Goal: Task Accomplishment & Management: Manage account settings

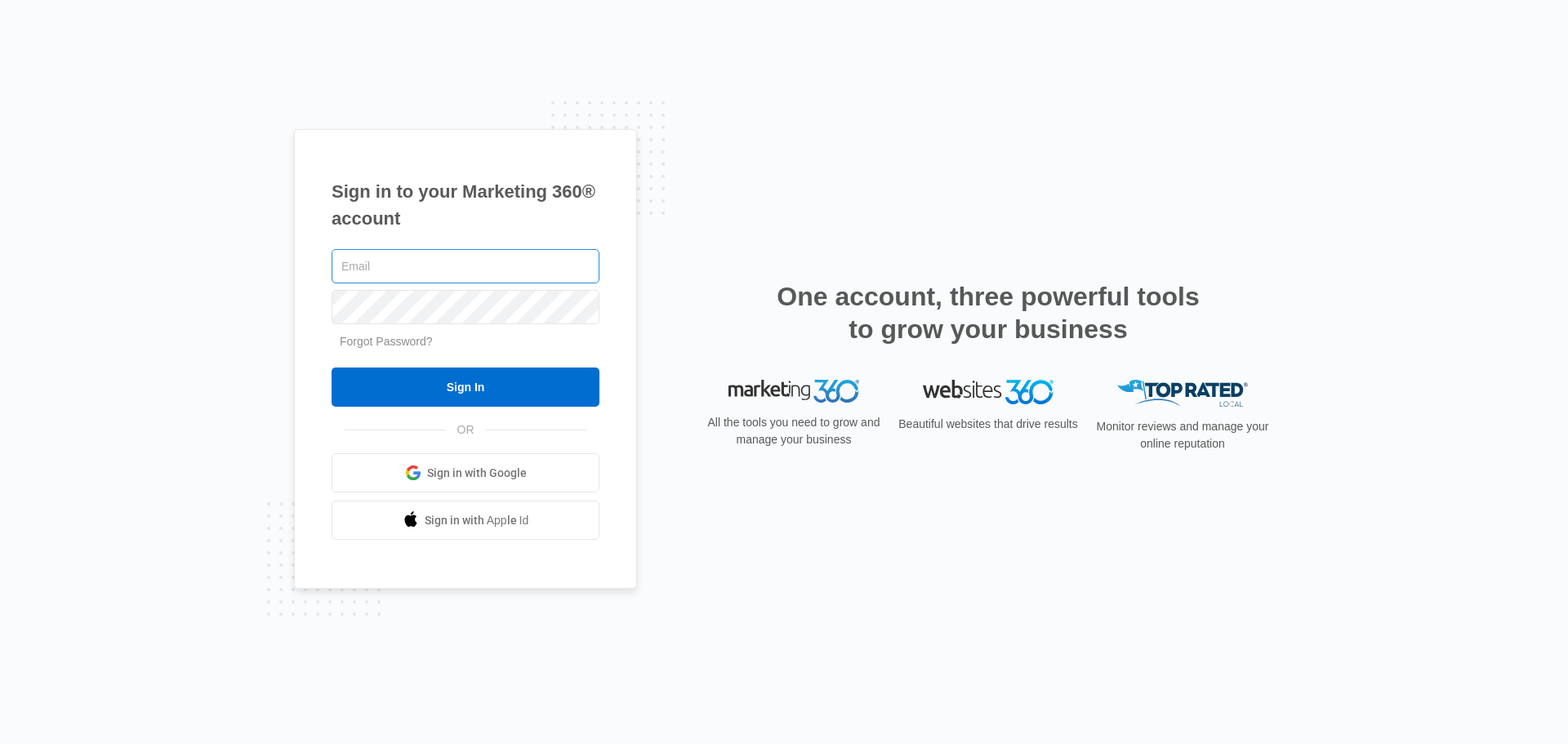
click at [413, 272] on input "text" at bounding box center [465, 266] width 268 height 35
type input "[PERSON_NAME][EMAIL_ADDRESS][DOMAIN_NAME]"
click at [331, 368] on input "Sign In" at bounding box center [465, 387] width 268 height 39
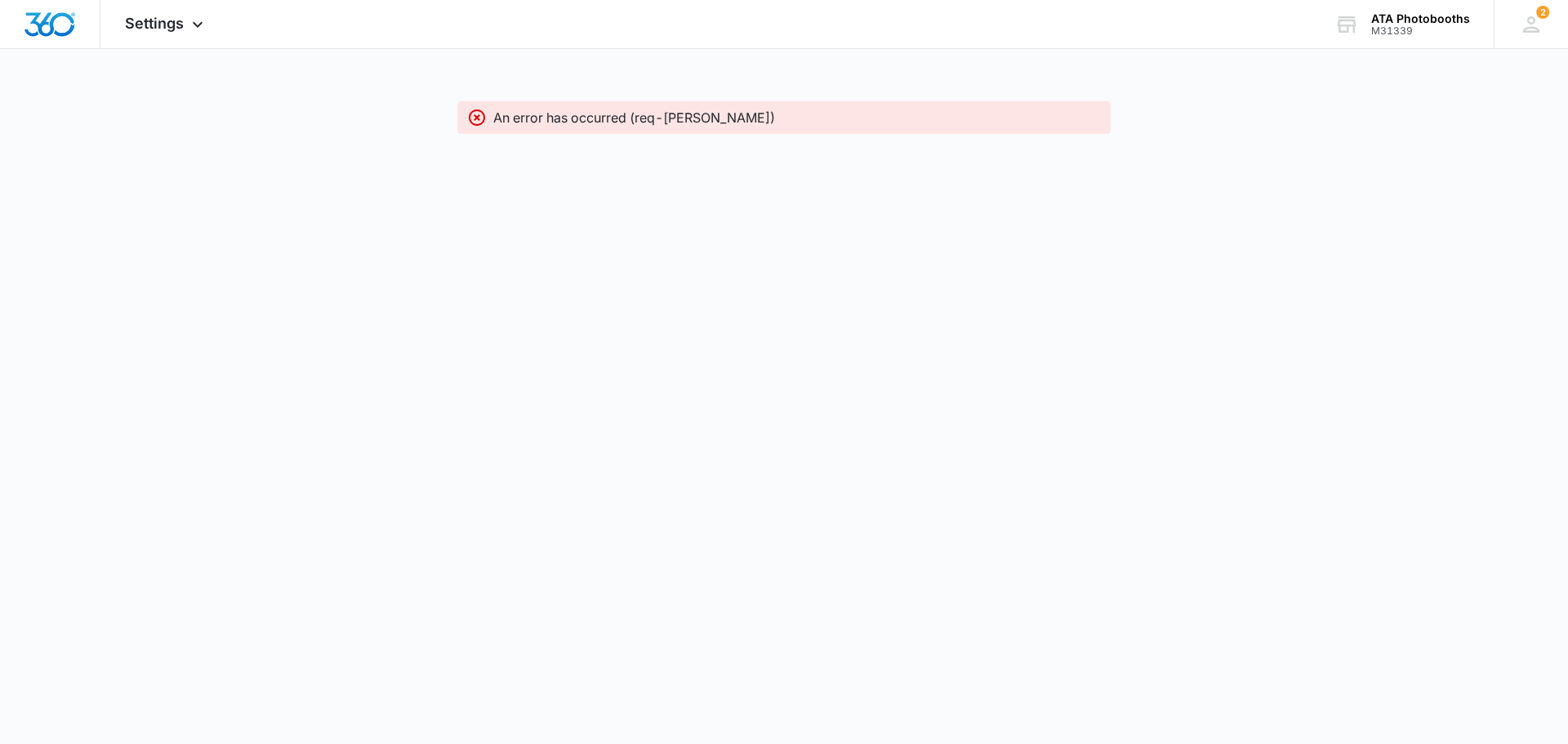
drag, startPoint x: 488, startPoint y: 165, endPoint x: 426, endPoint y: 133, distance: 69.8
click at [485, 164] on body "Settings Apps Reputation Forms CRM Email Social Scheduling Content Ads Intellig…" at bounding box center [784, 372] width 1568 height 744
click at [41, 26] on img "Dashboard" at bounding box center [50, 25] width 52 height 25
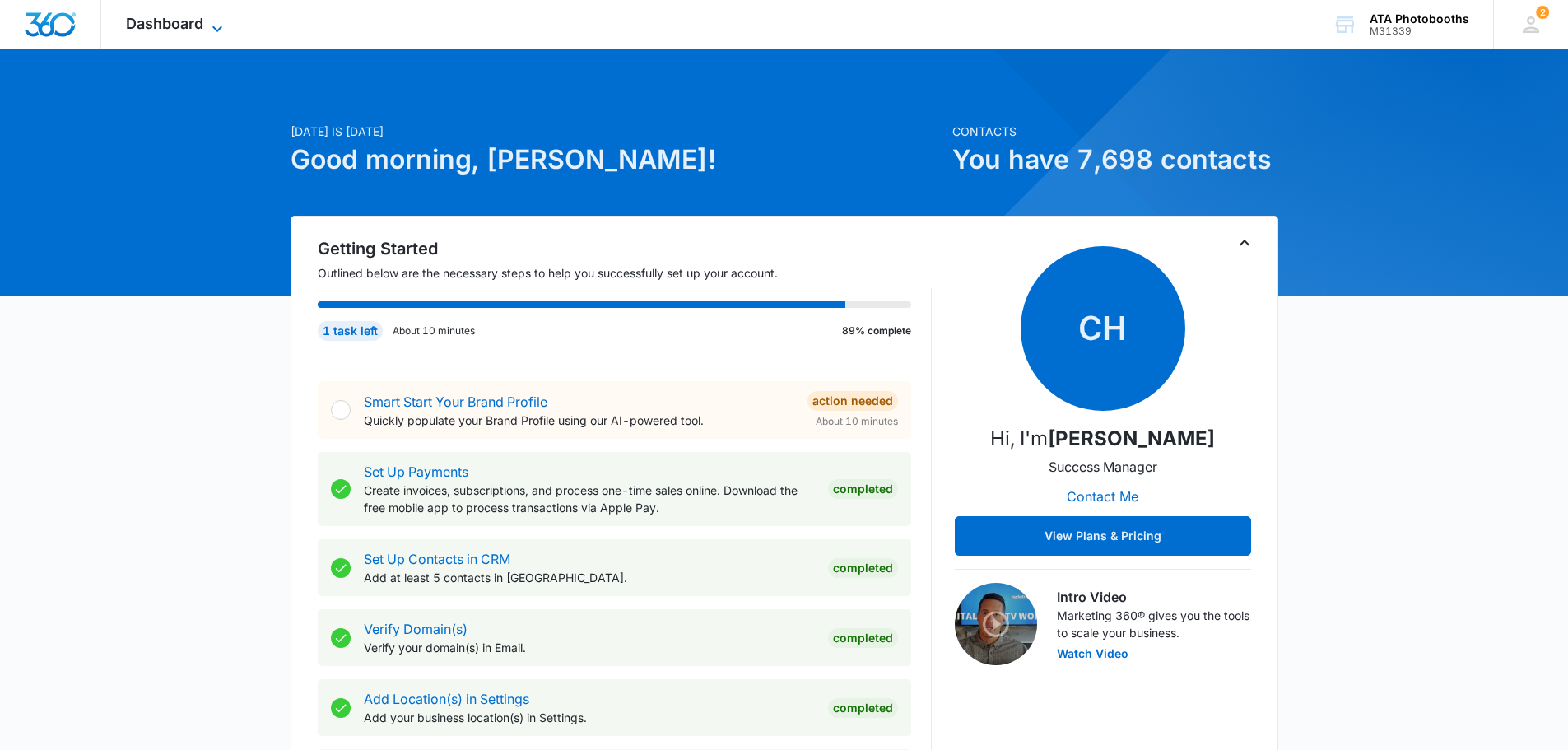
click at [199, 29] on span "Dashboard" at bounding box center [164, 23] width 78 height 17
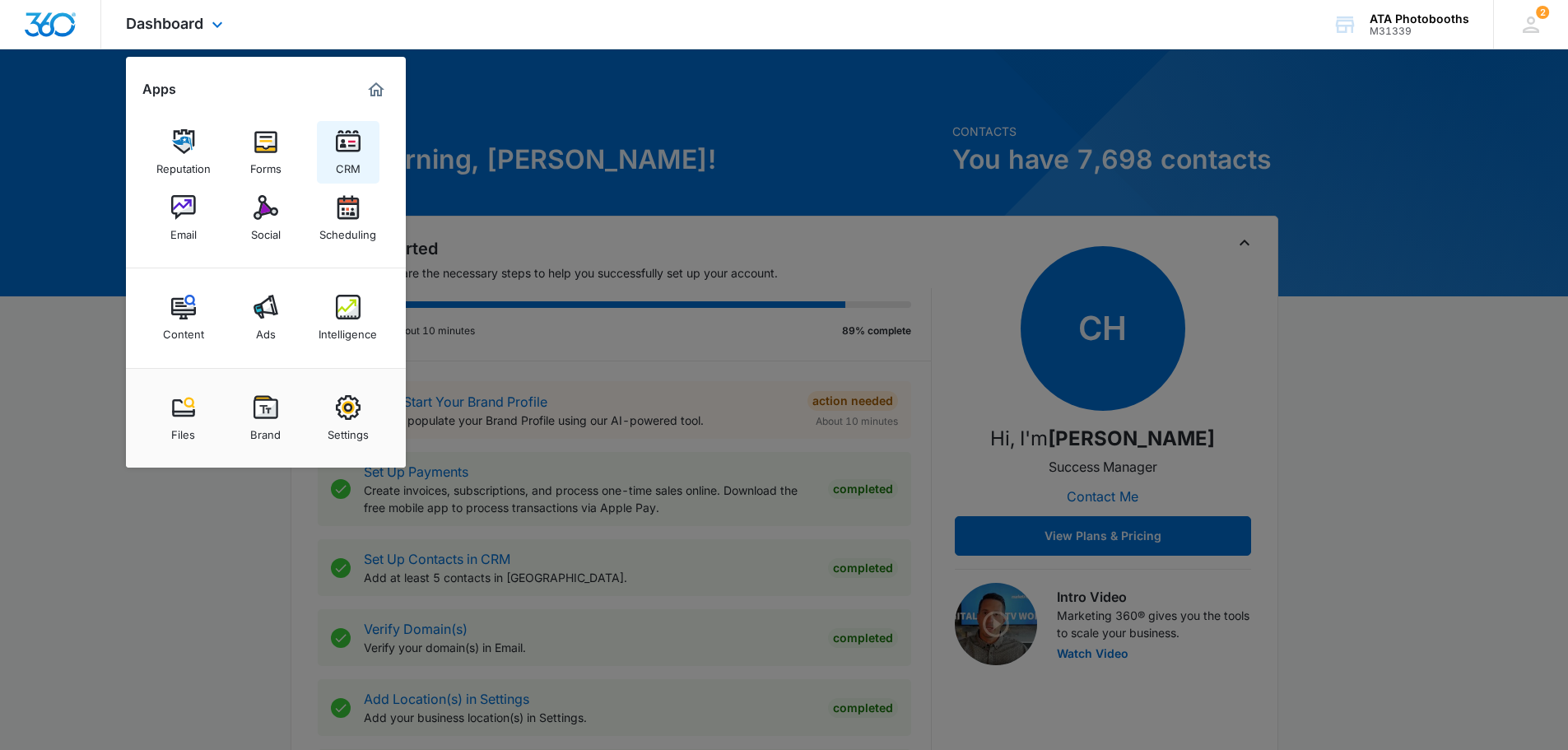
click at [354, 158] on div "CRM" at bounding box center [348, 164] width 25 height 21
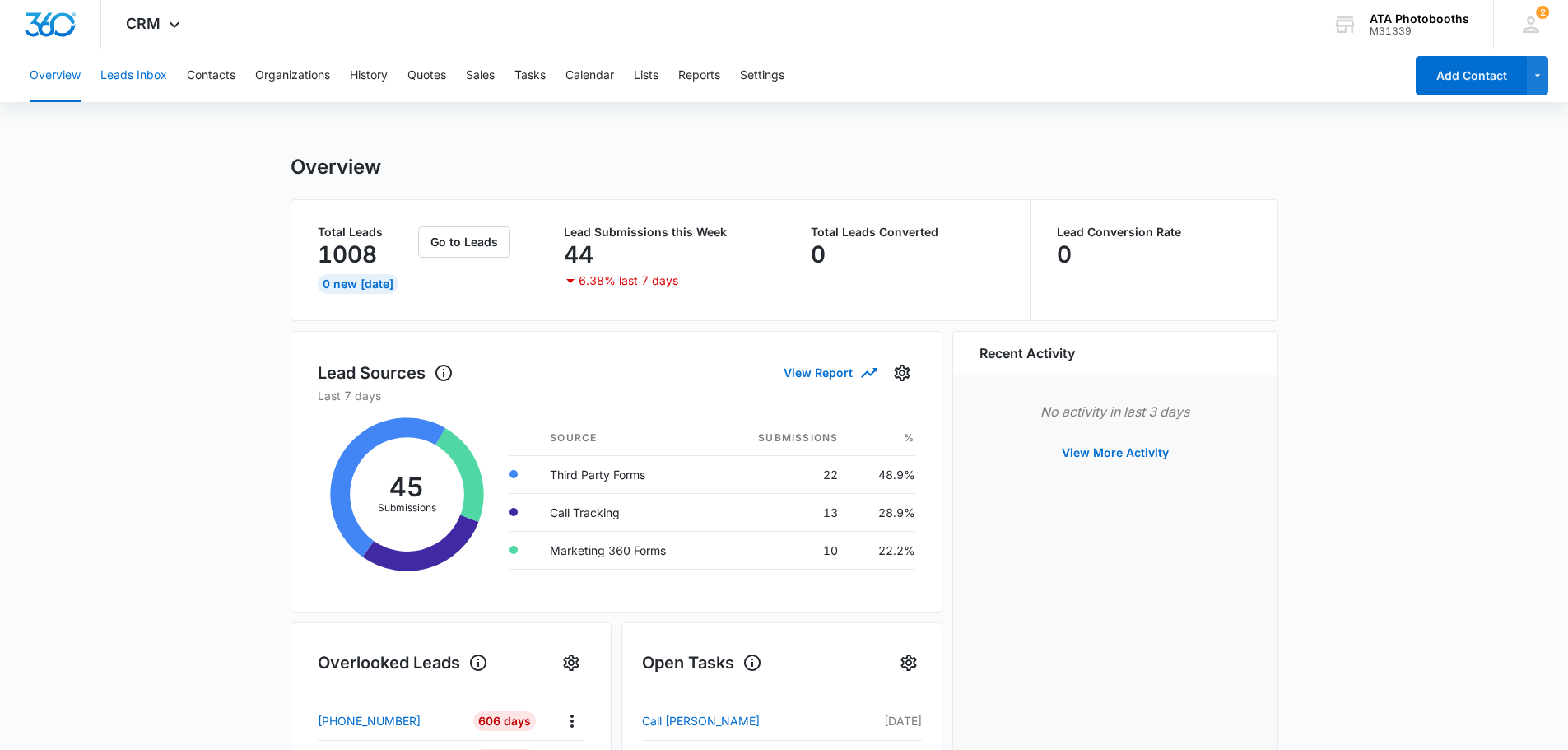
click at [121, 70] on button "Leads Inbox" at bounding box center [133, 75] width 67 height 53
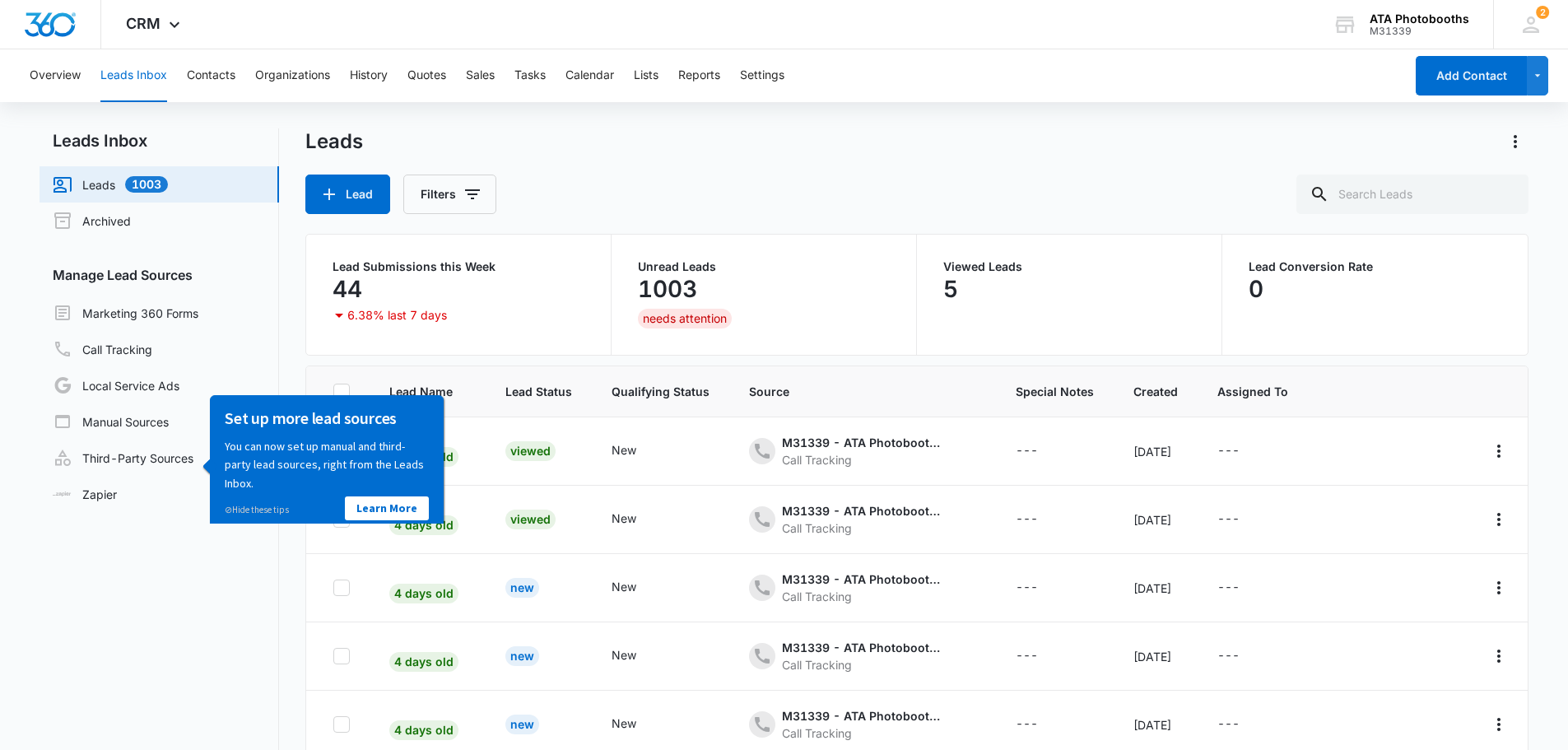
click at [218, 567] on nav "Leads Inbox Leads 1003 Archived Manage Lead Sources Marketing 360 Forms Call Tr…" at bounding box center [159, 494] width 239 height 731
click at [276, 509] on link "⊘ Hide these tips" at bounding box center [257, 508] width 64 height 12
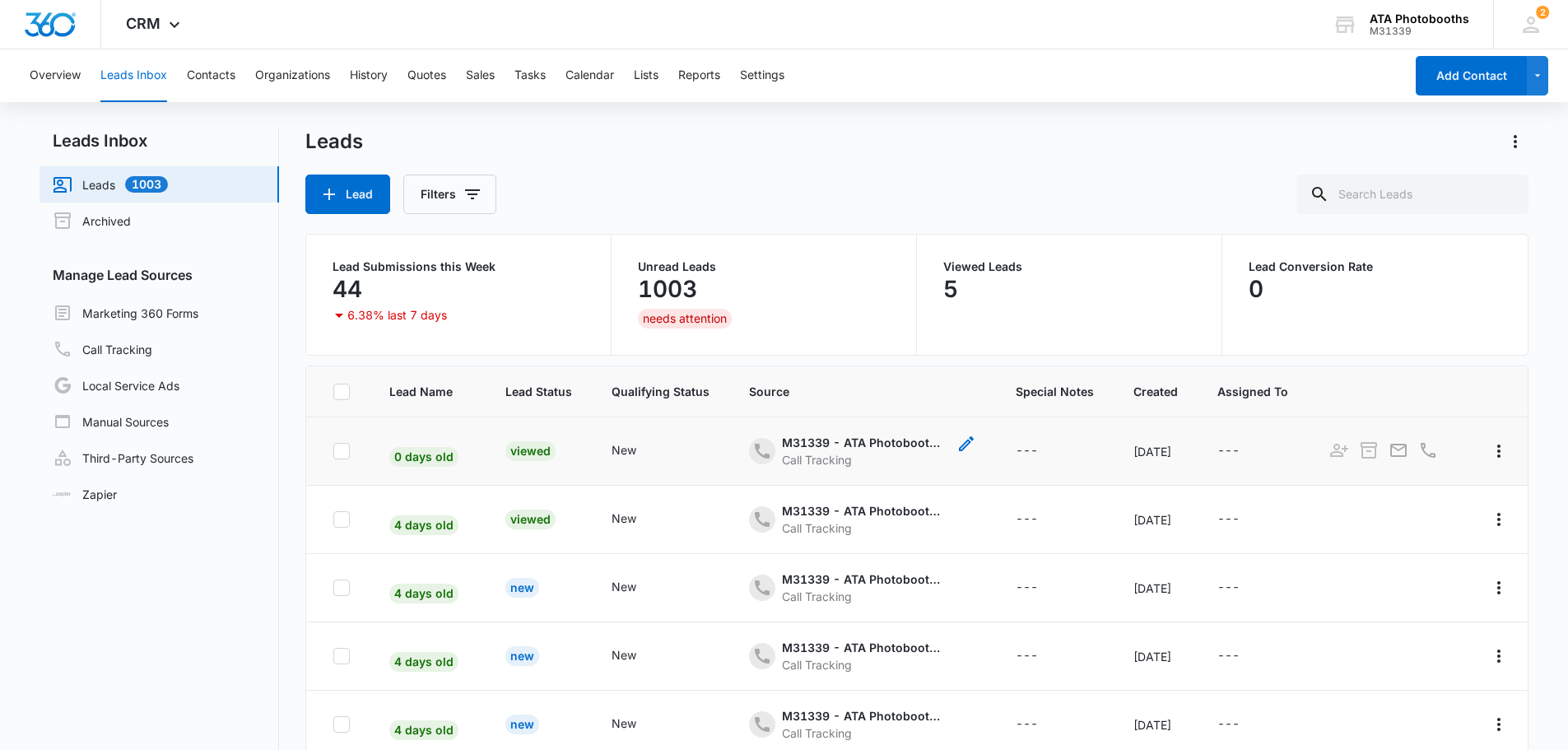
click at [843, 453] on div "Call Tracking" at bounding box center [864, 459] width 164 height 17
click at [530, 453] on div "Viewed" at bounding box center [530, 451] width 50 height 20
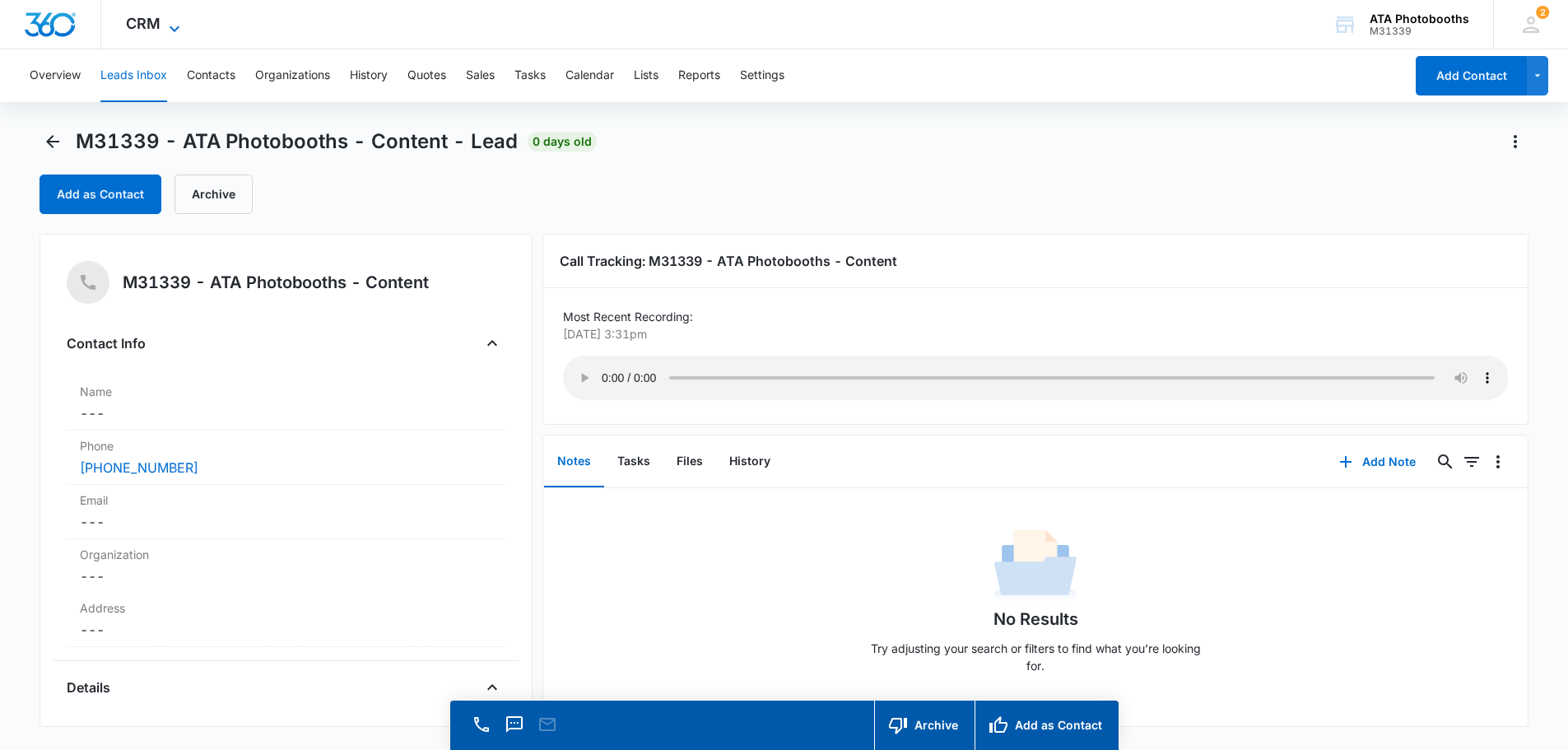
click at [173, 19] on icon at bounding box center [174, 29] width 20 height 20
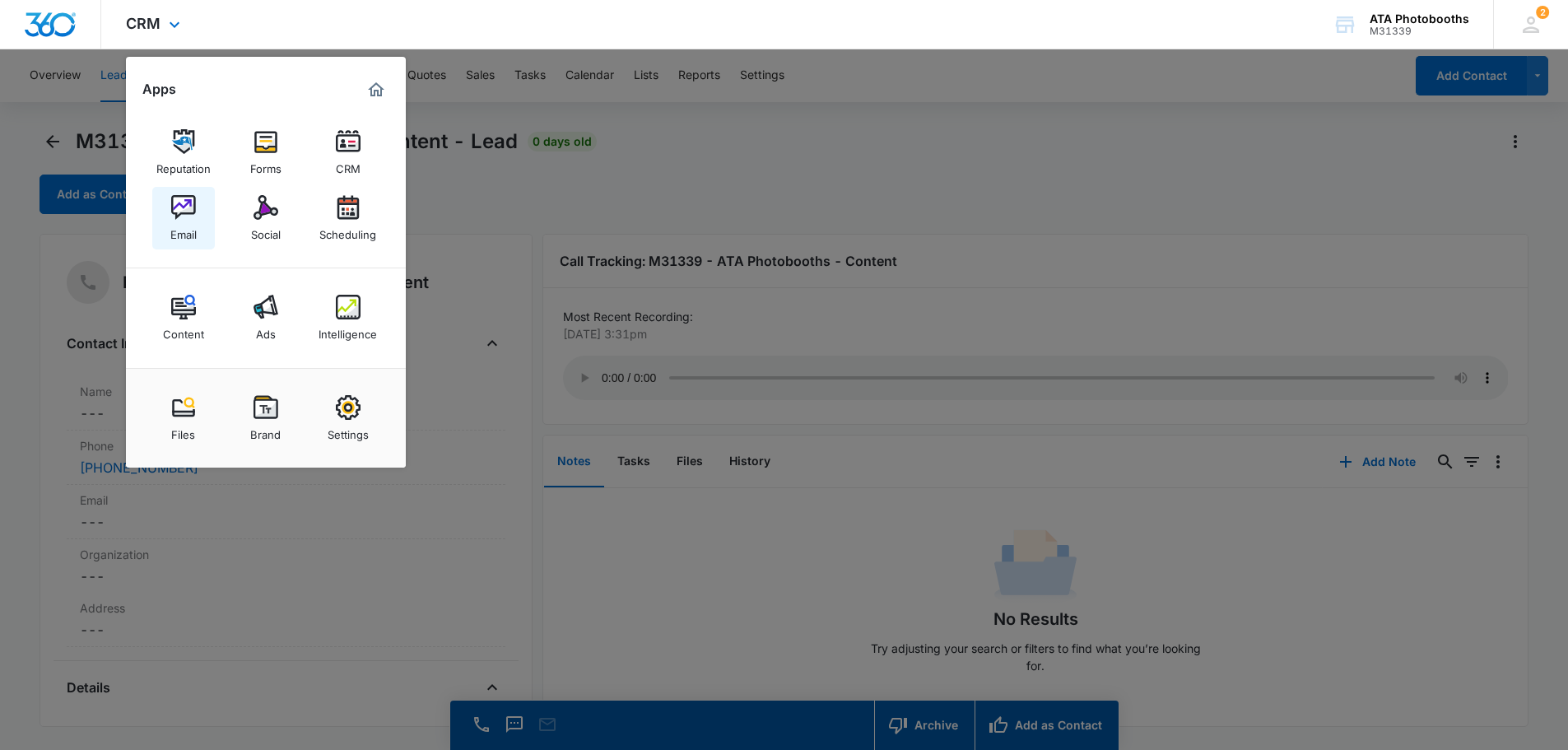
click at [190, 219] on img at bounding box center [184, 207] width 25 height 25
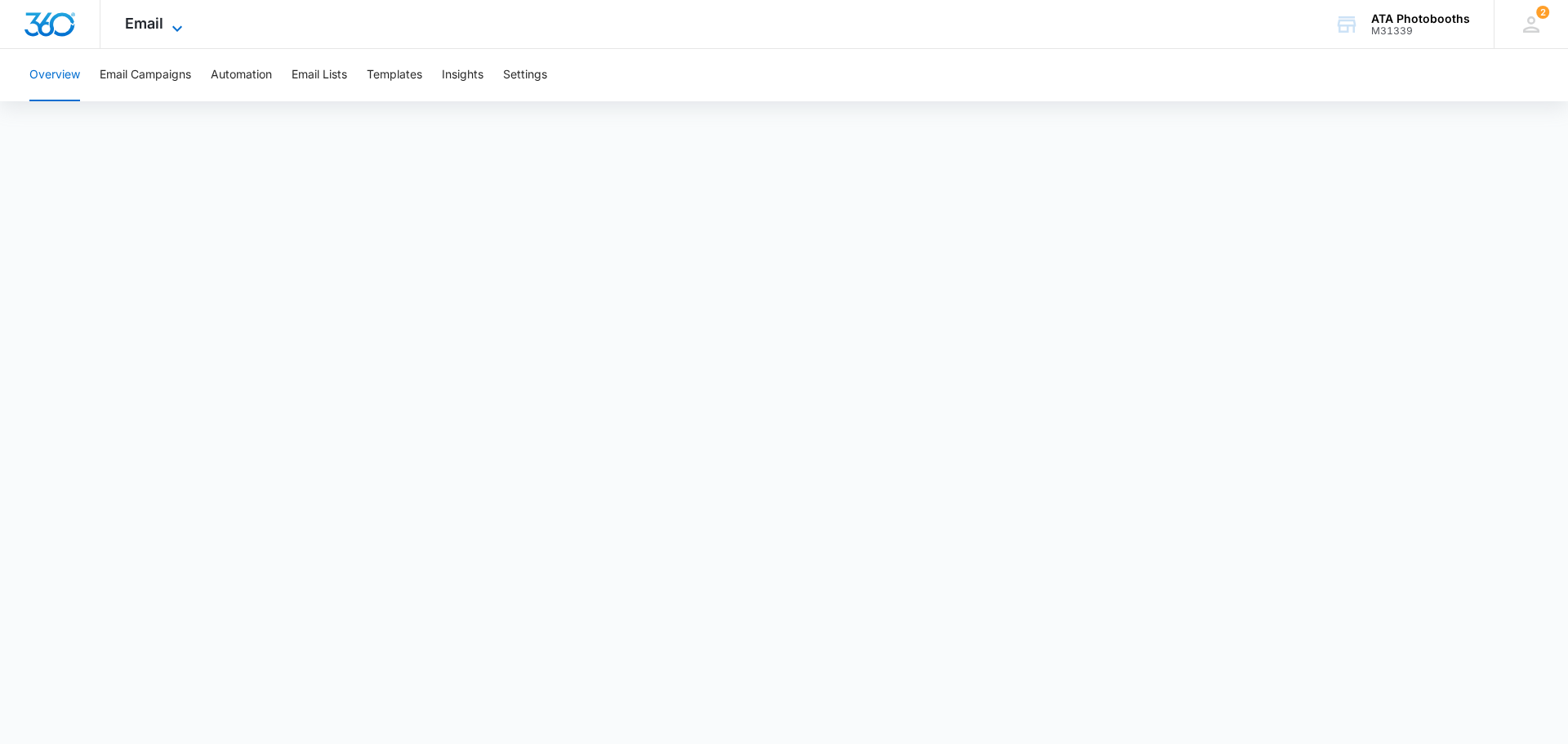
click at [175, 23] on icon at bounding box center [177, 28] width 19 height 19
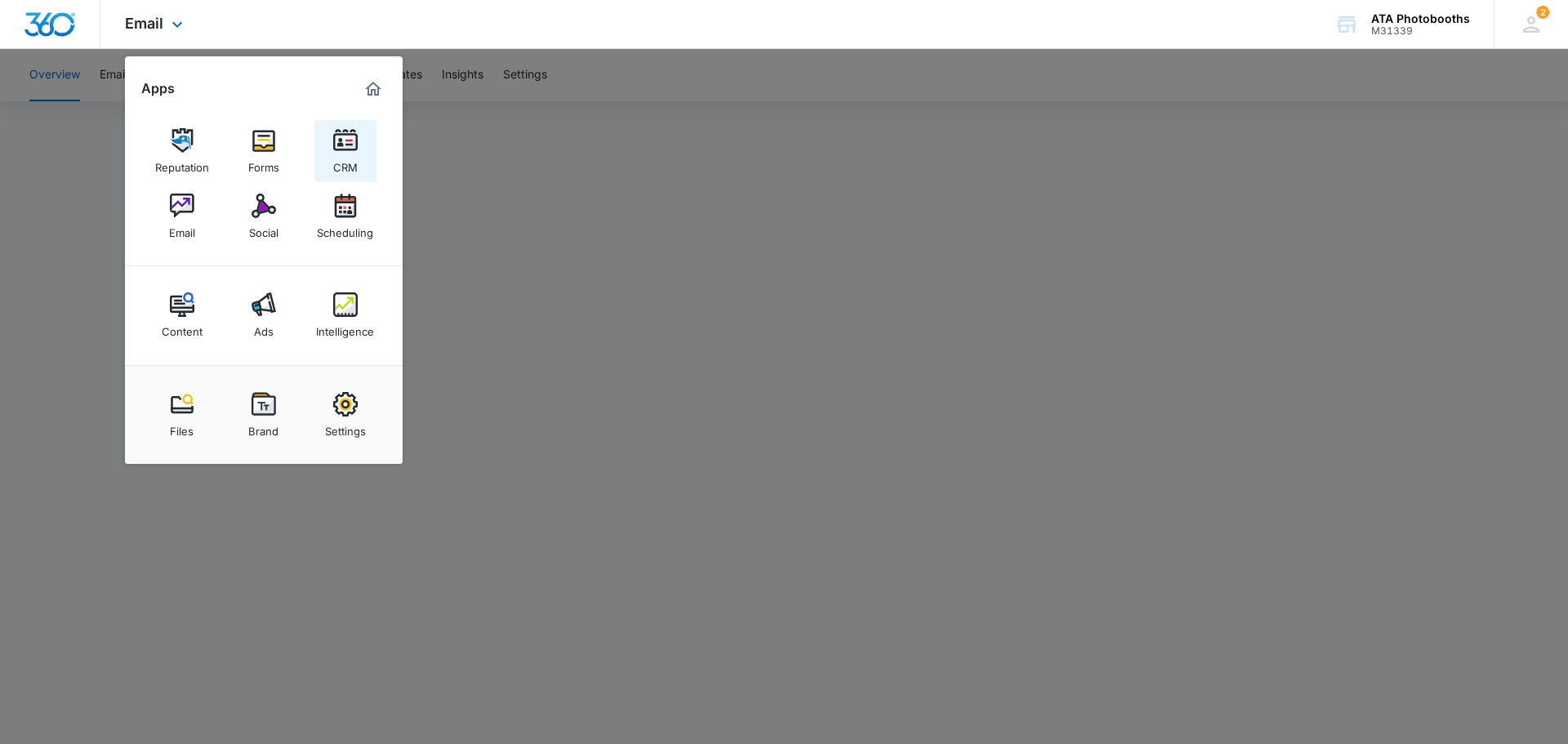
click at [350, 144] on img at bounding box center [345, 141] width 25 height 25
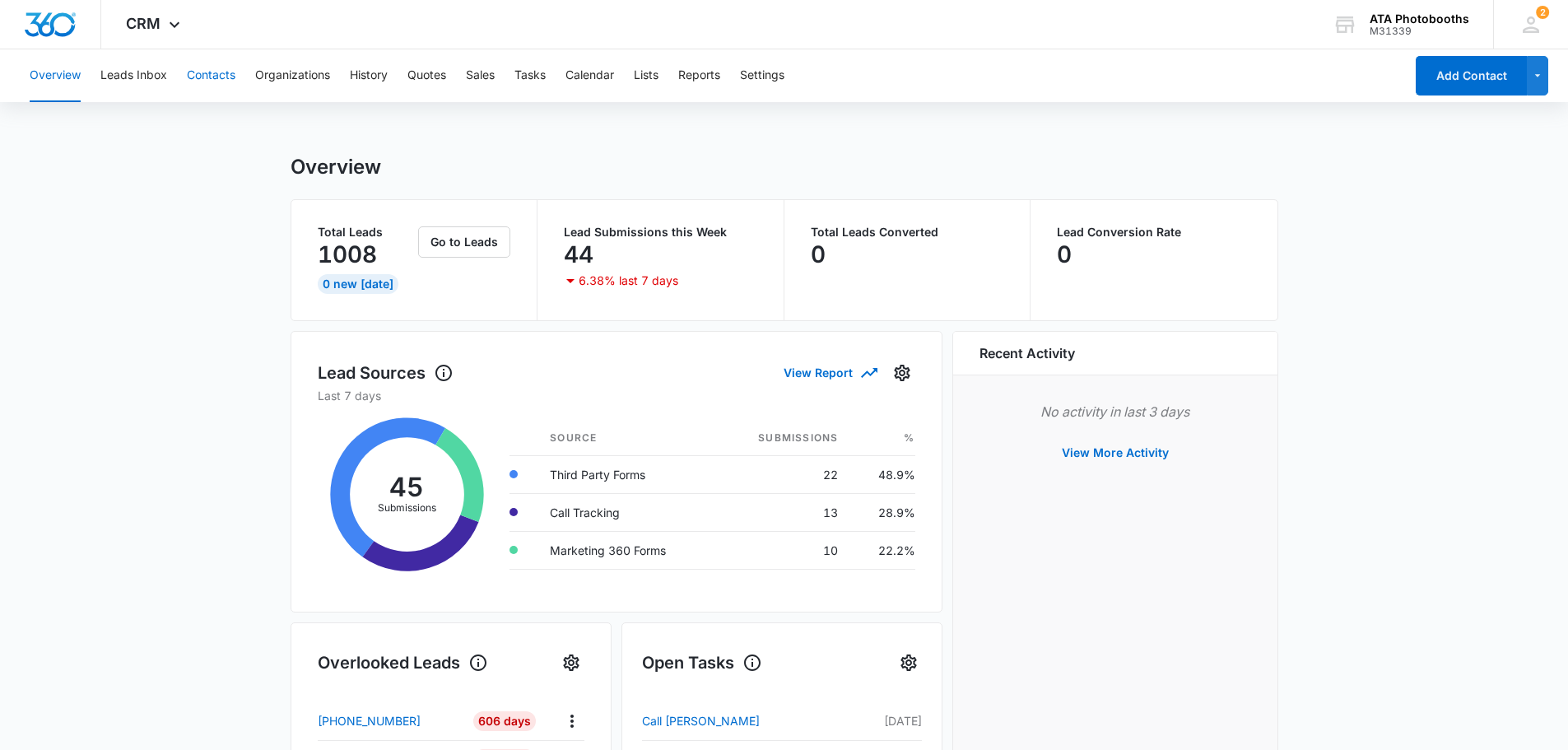
click at [202, 74] on button "Contacts" at bounding box center [211, 75] width 48 height 53
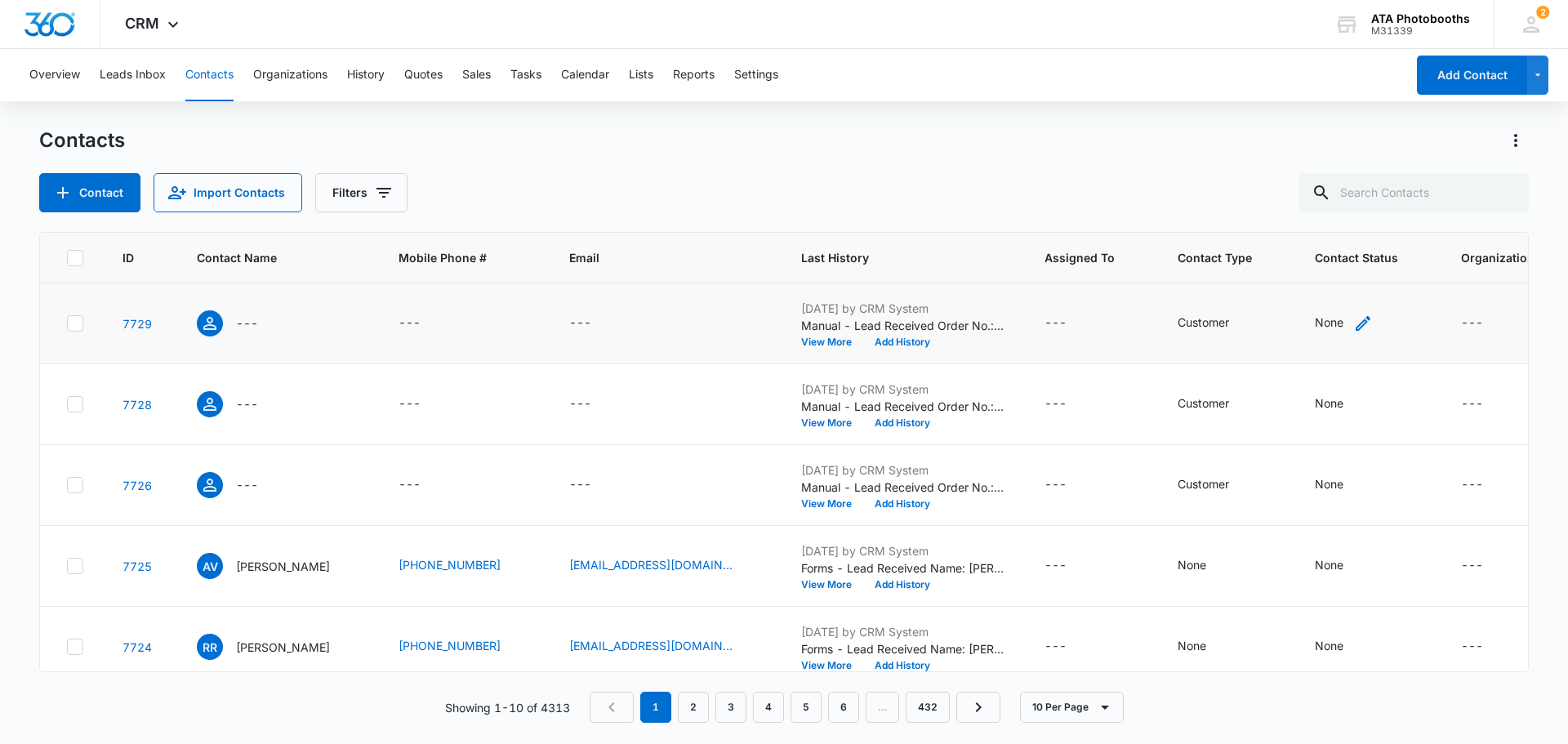
click at [1353, 322] on icon "Contact Status - None - Select to Edit Field" at bounding box center [1362, 323] width 19 height 19
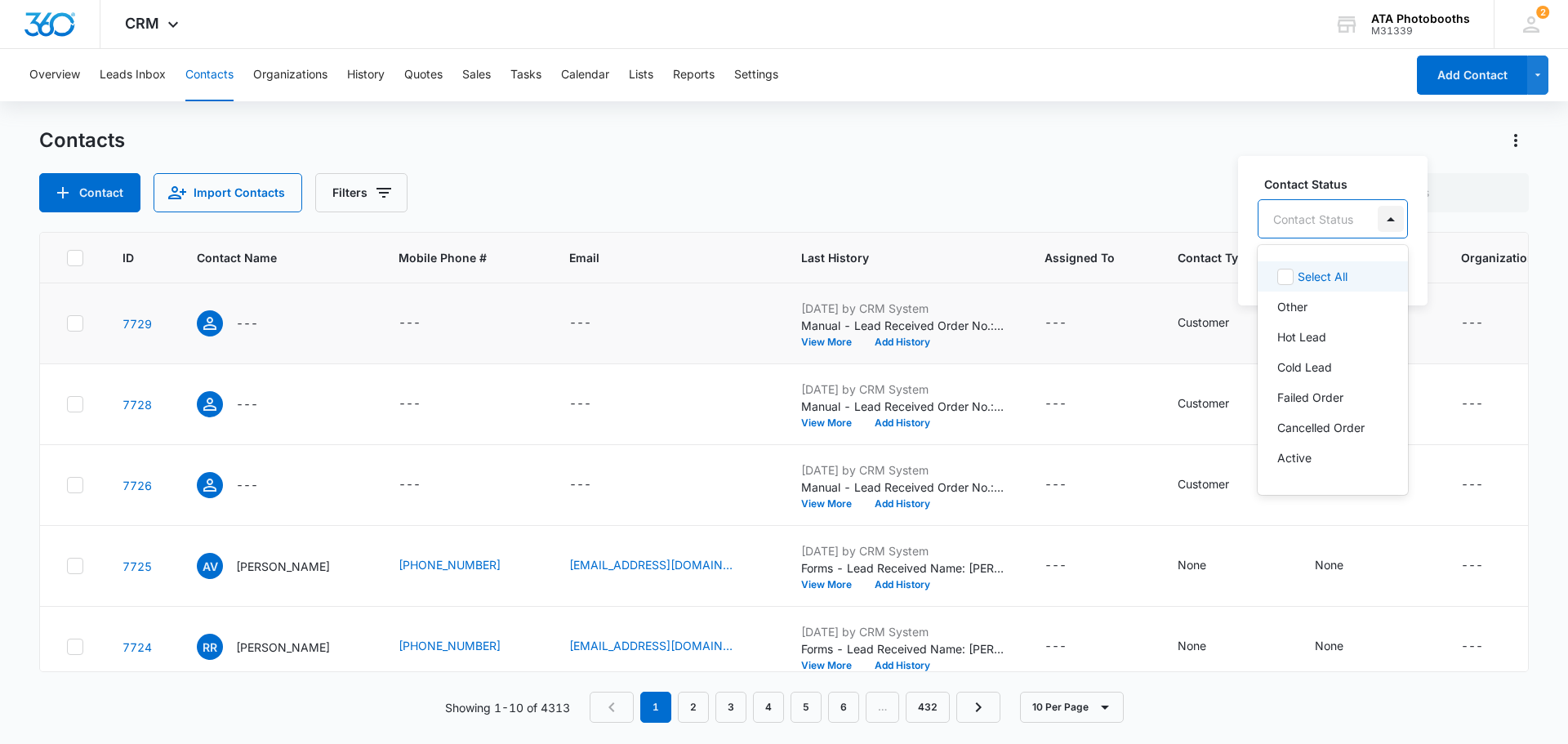
click at [1387, 224] on div at bounding box center [1390, 218] width 26 height 26
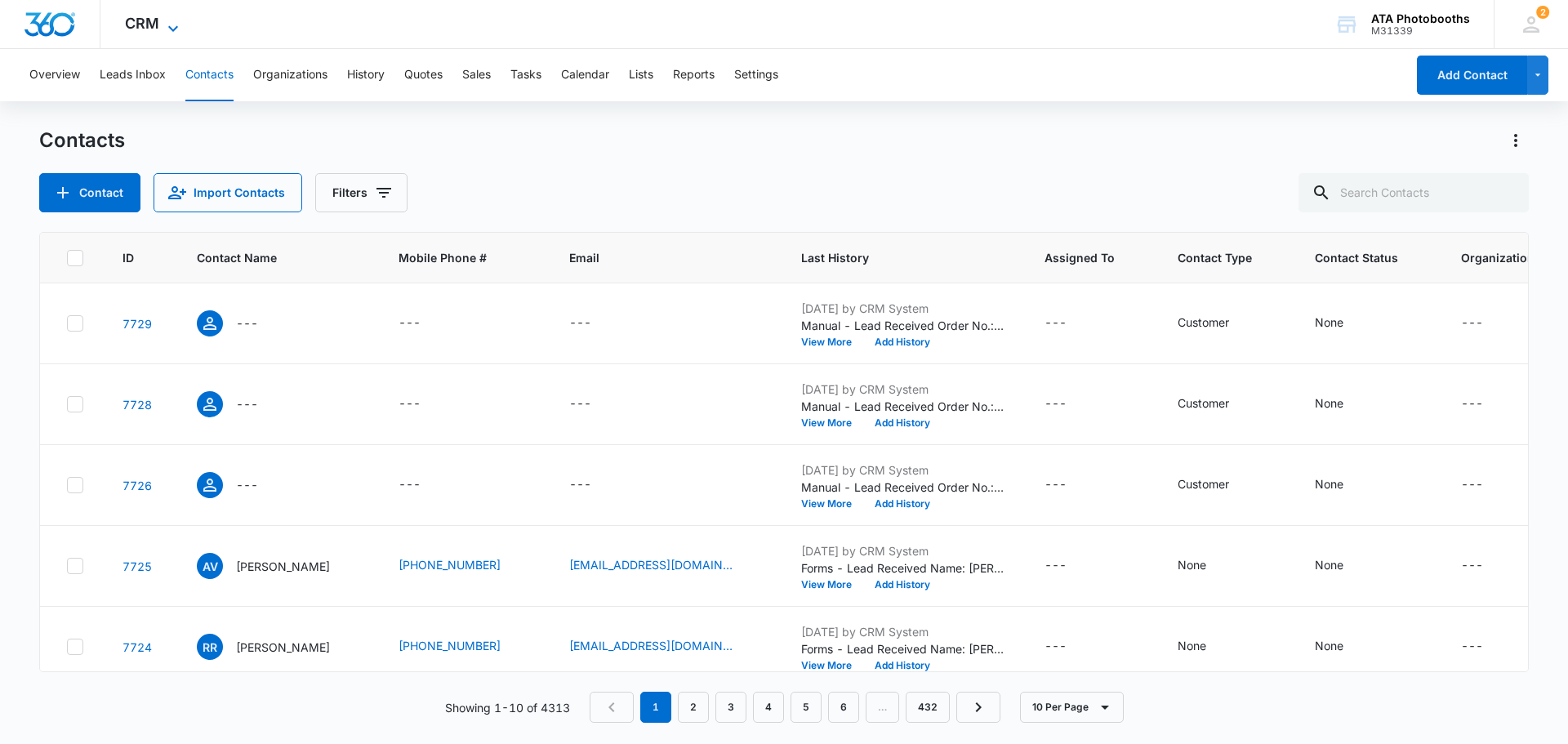
click at [156, 26] on span "CRM" at bounding box center [142, 23] width 35 height 17
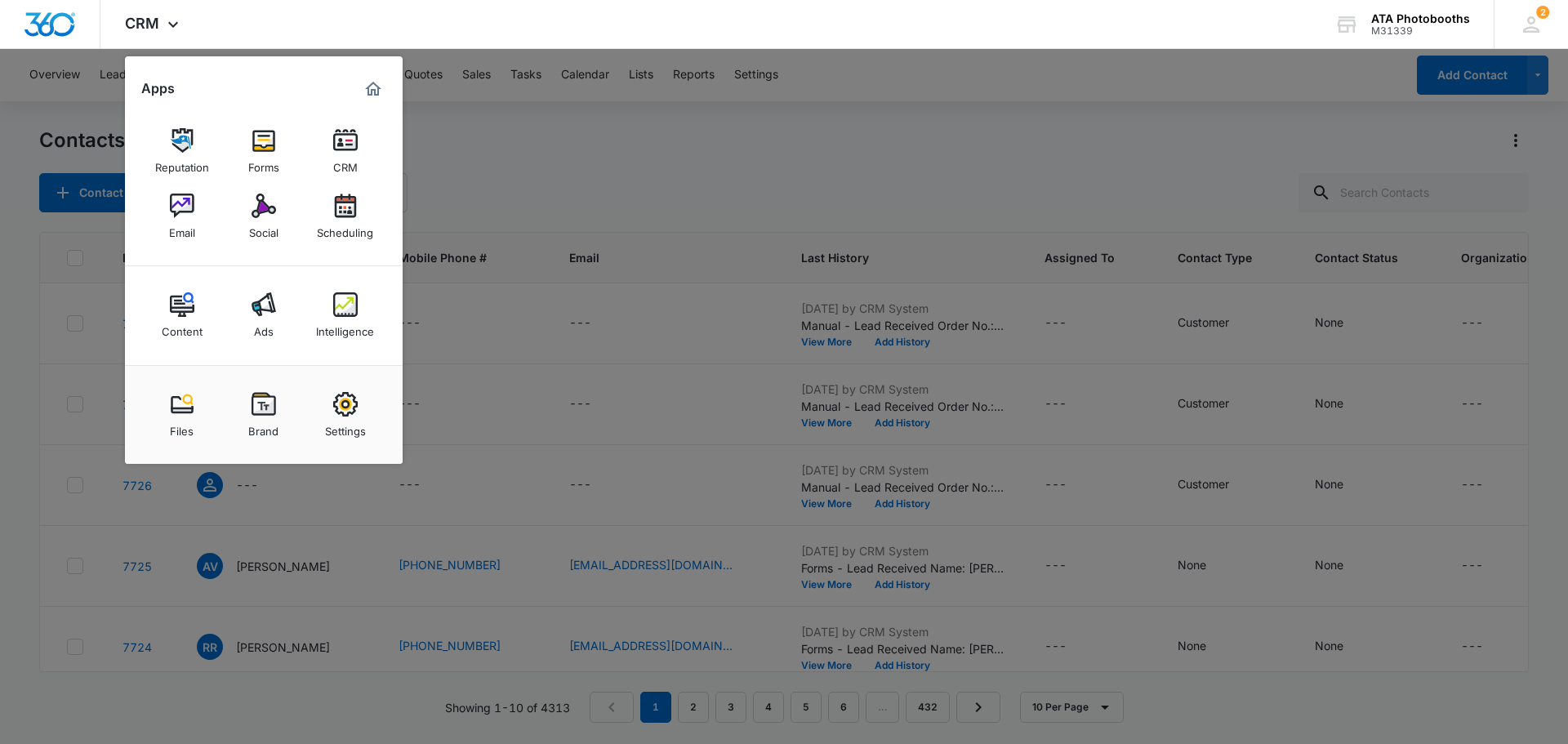
drag, startPoint x: 181, startPoint y: 198, endPoint x: 538, endPoint y: 259, distance: 362.2
click at [181, 198] on img at bounding box center [182, 205] width 25 height 25
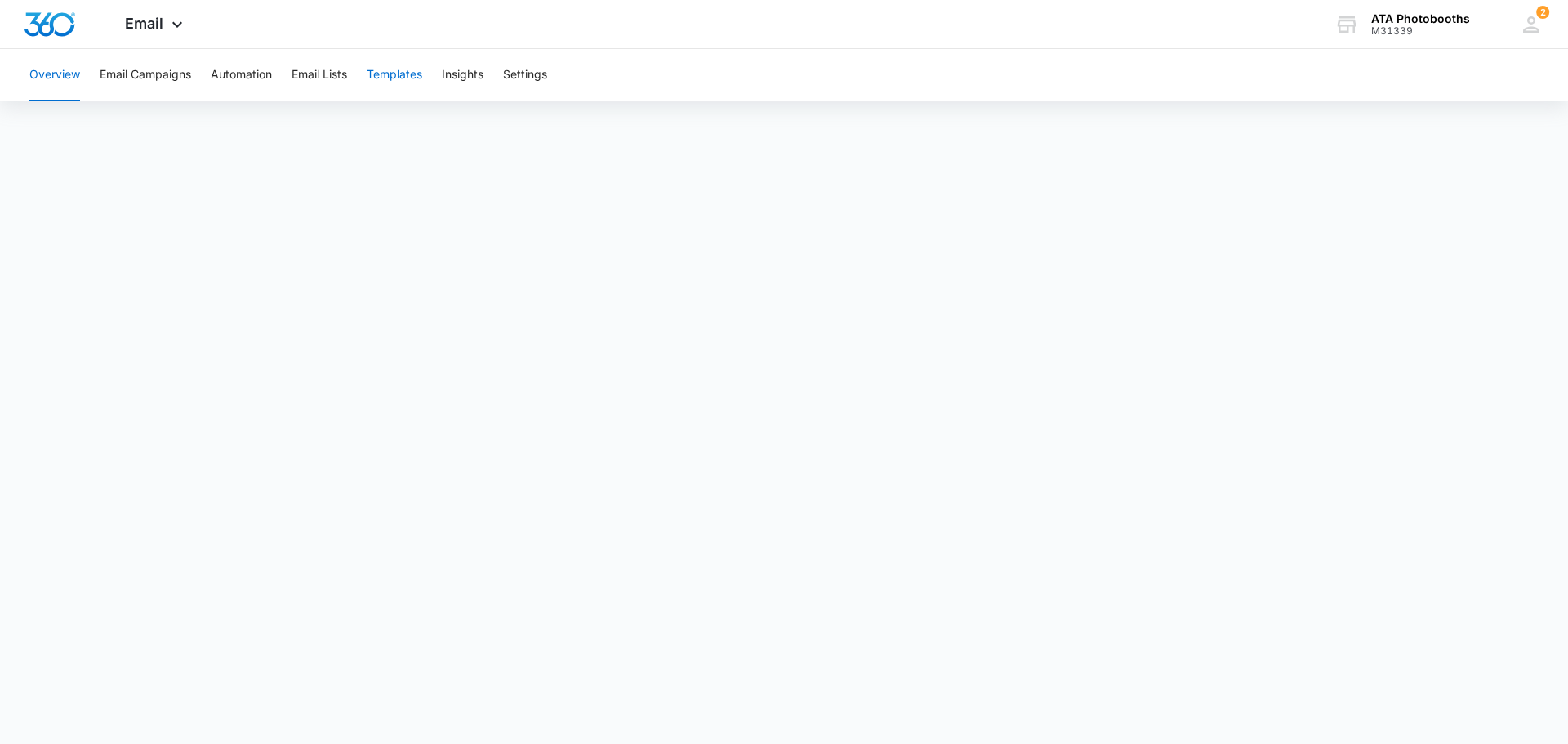
click at [399, 76] on button "Templates" at bounding box center [394, 74] width 56 height 52
click at [250, 74] on button "Automation" at bounding box center [241, 74] width 61 height 52
click at [151, 26] on span "Email" at bounding box center [144, 23] width 38 height 17
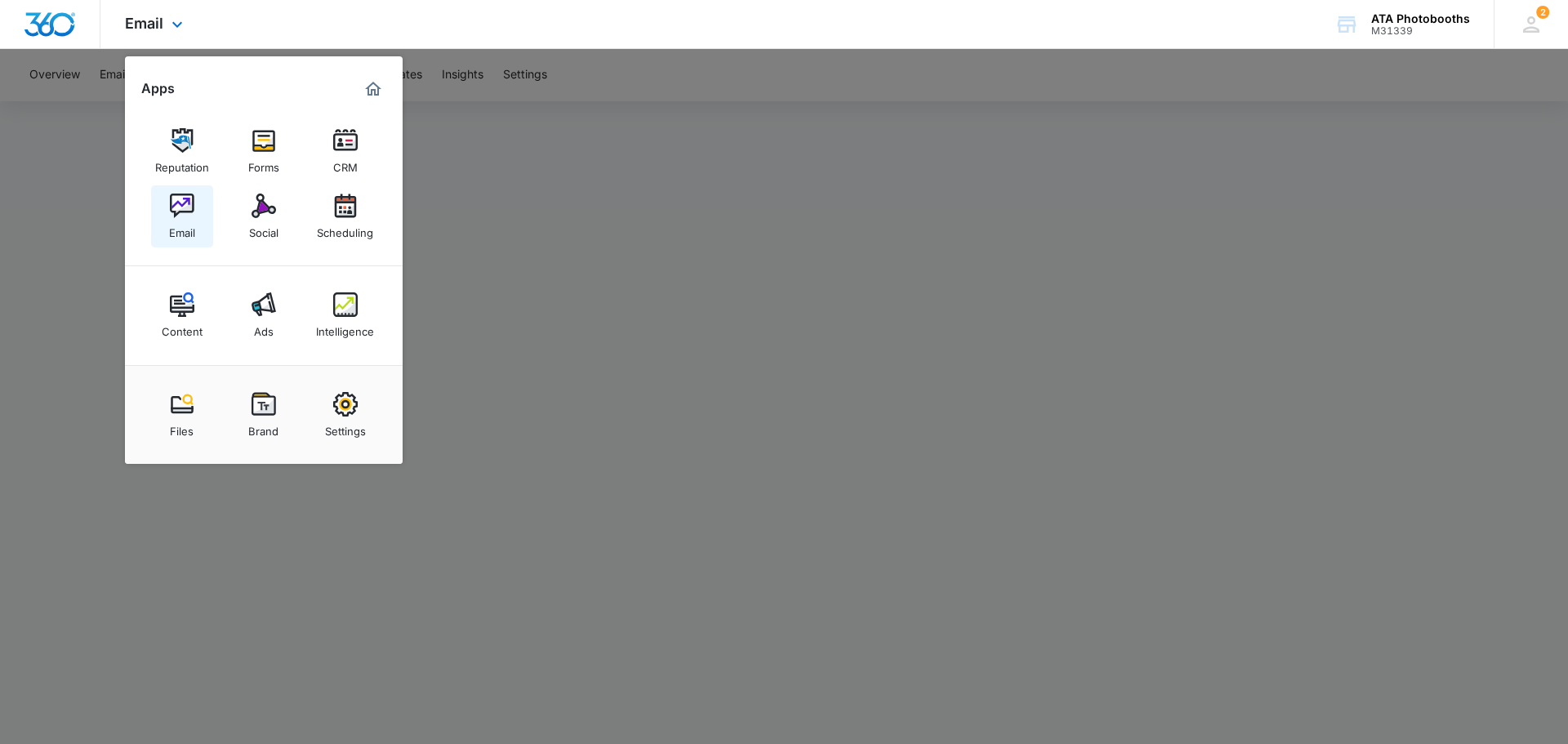
click at [187, 208] on img at bounding box center [182, 205] width 25 height 25
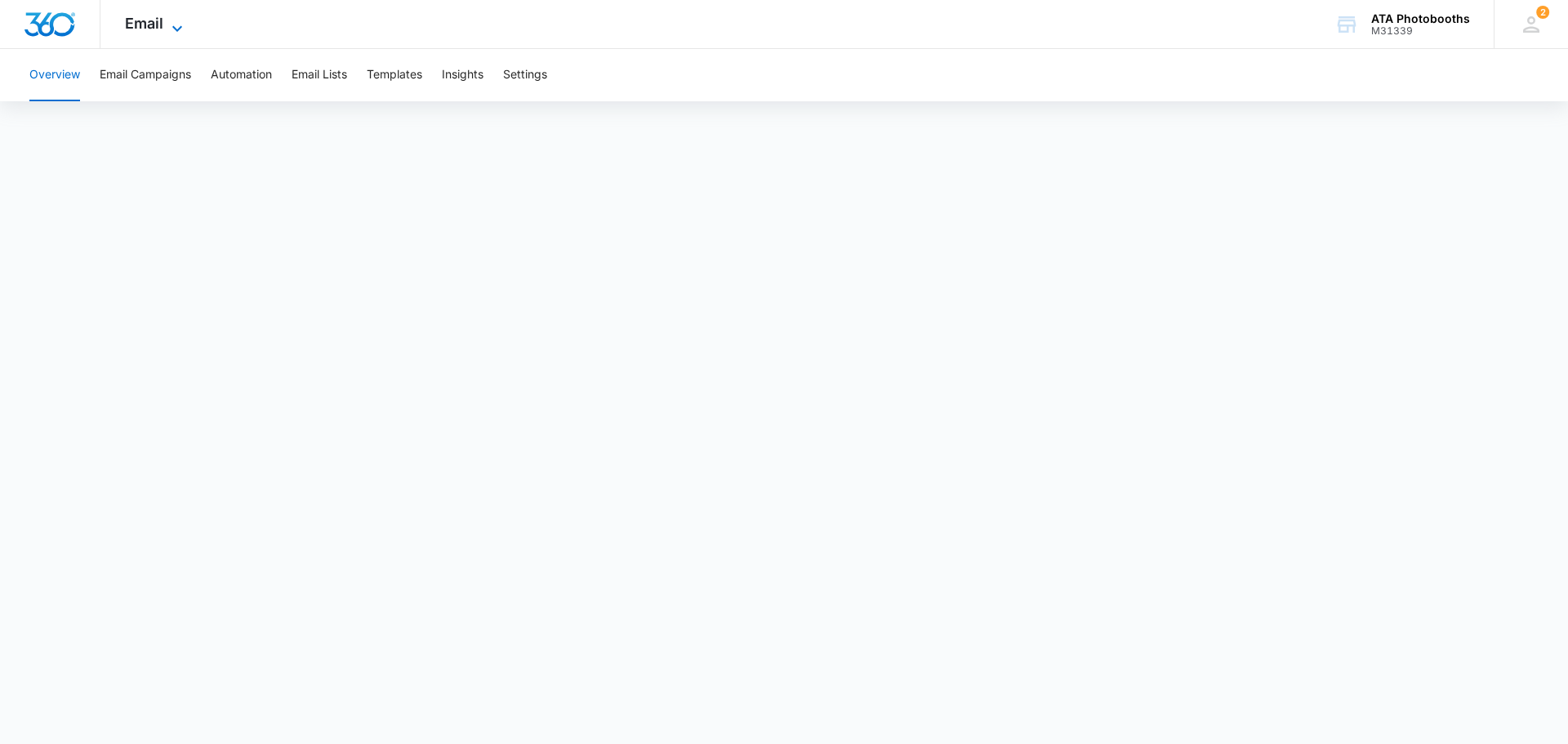
click at [156, 18] on span "Email" at bounding box center [144, 23] width 38 height 17
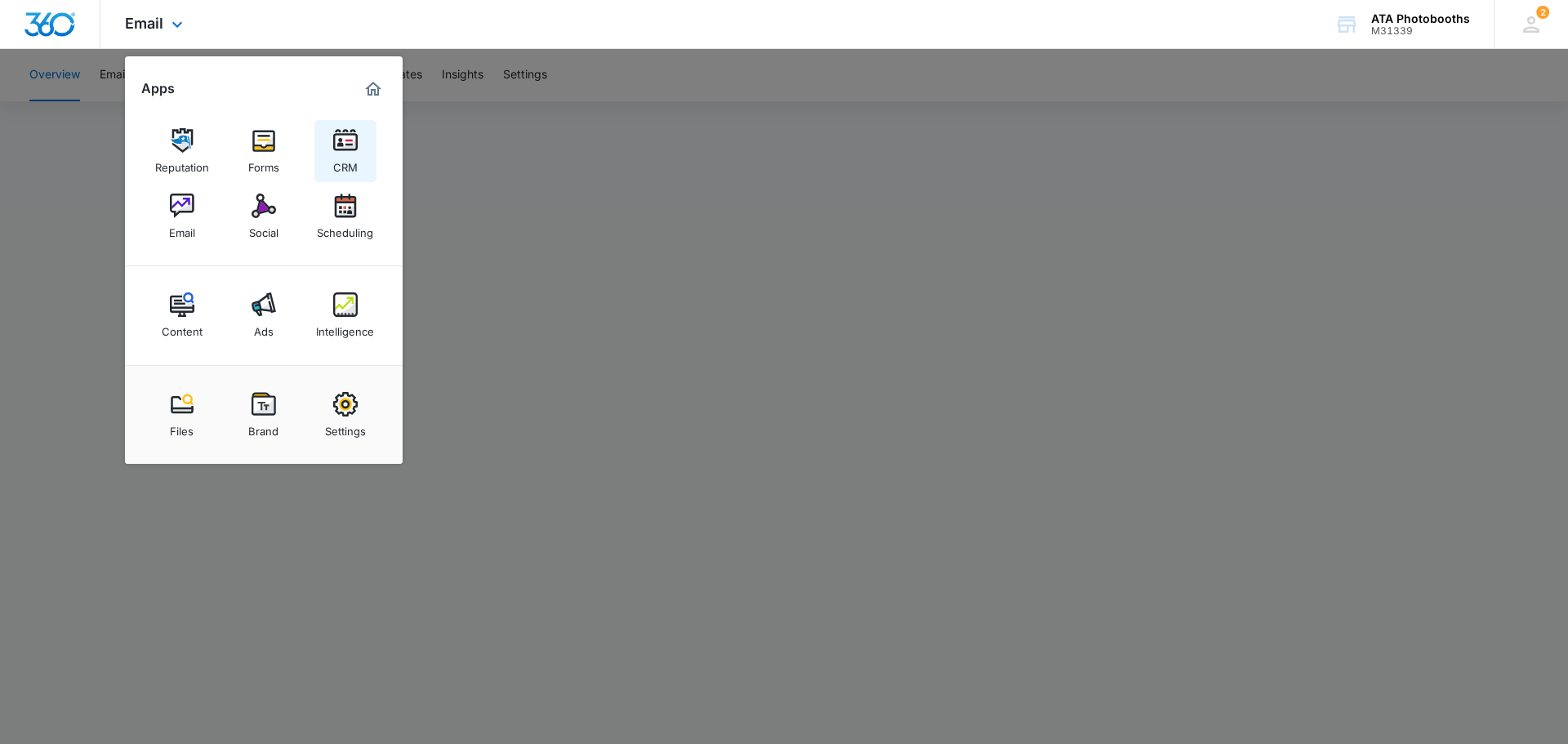
click at [351, 144] on img at bounding box center [345, 141] width 25 height 25
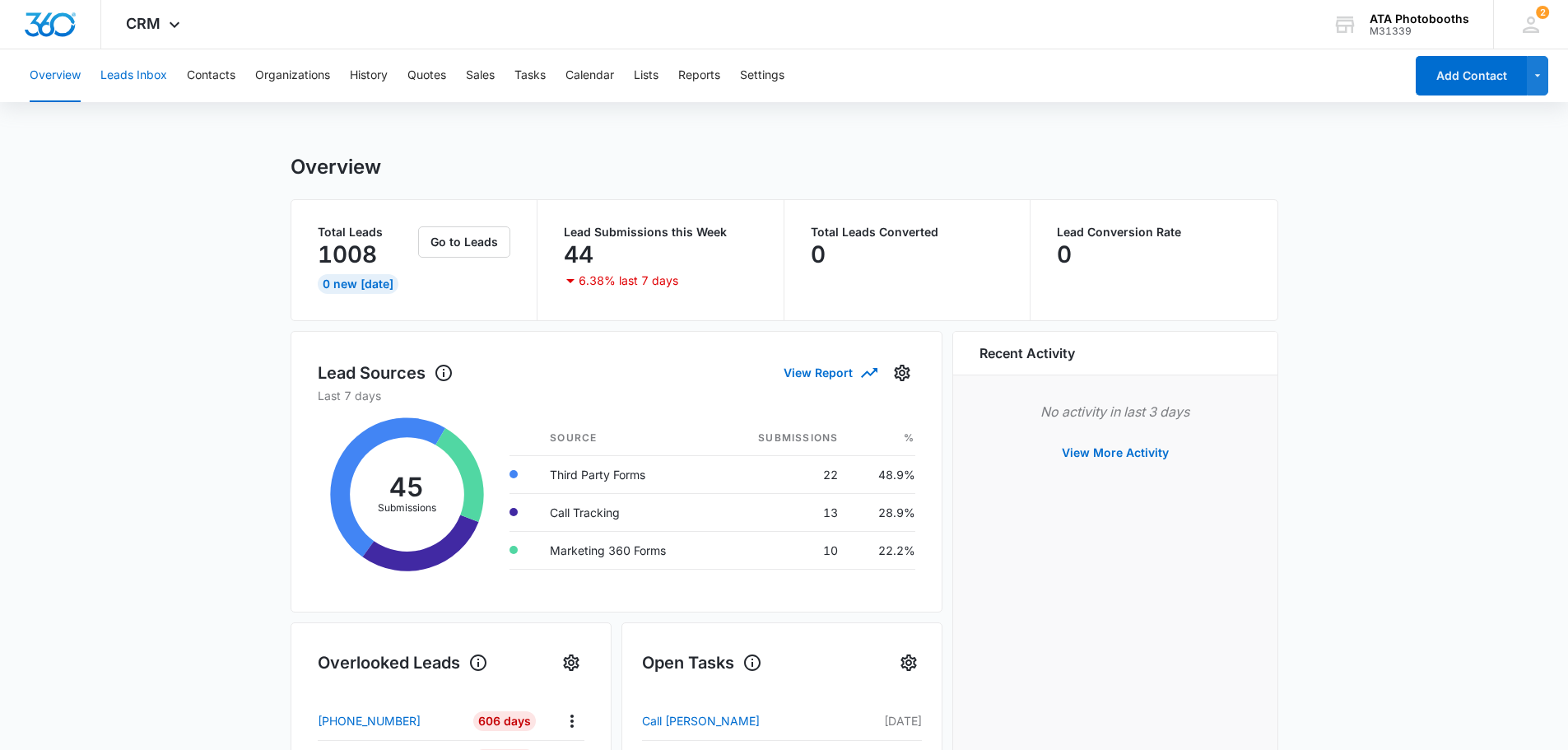
click at [129, 69] on button "Leads Inbox" at bounding box center [133, 75] width 67 height 53
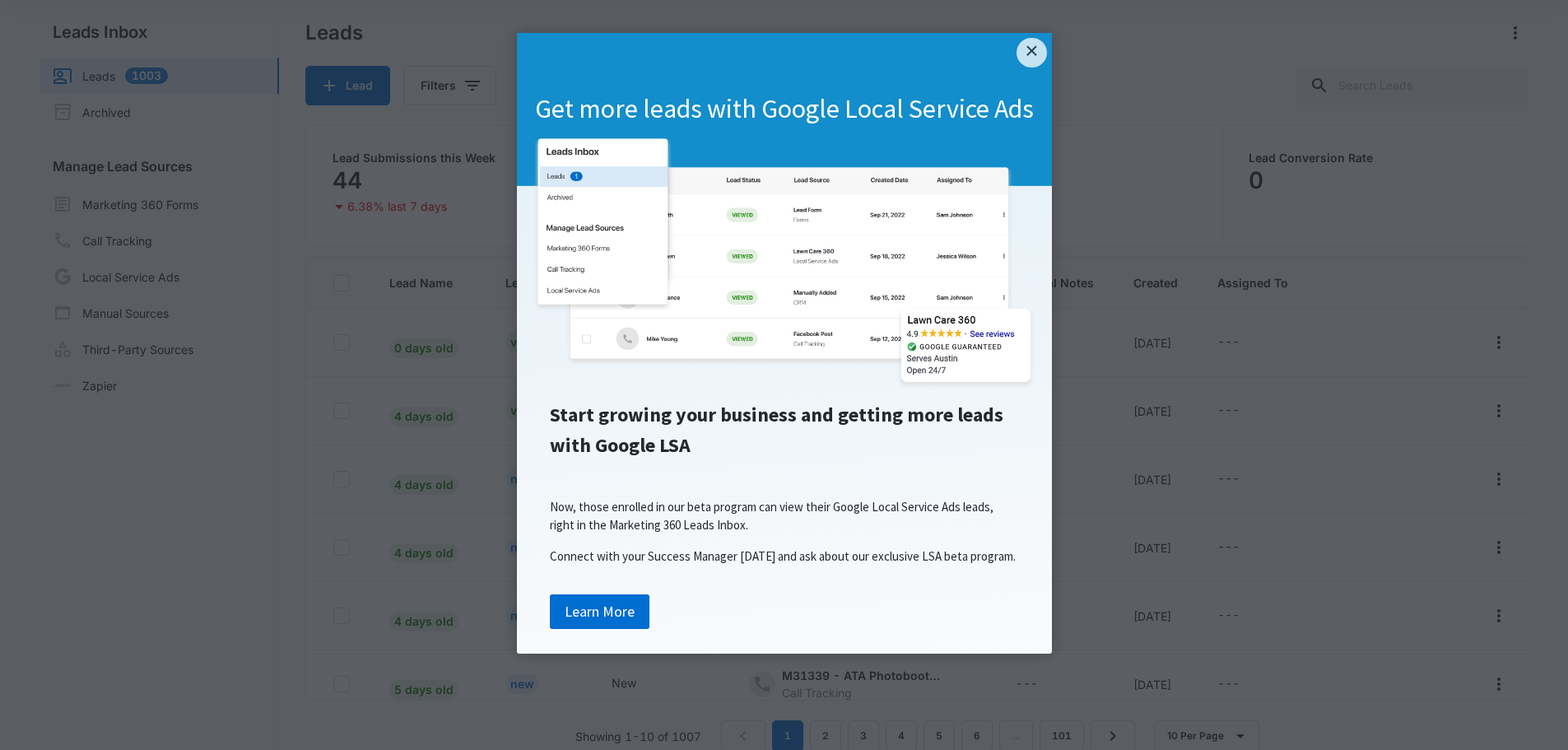
scroll to position [130, 0]
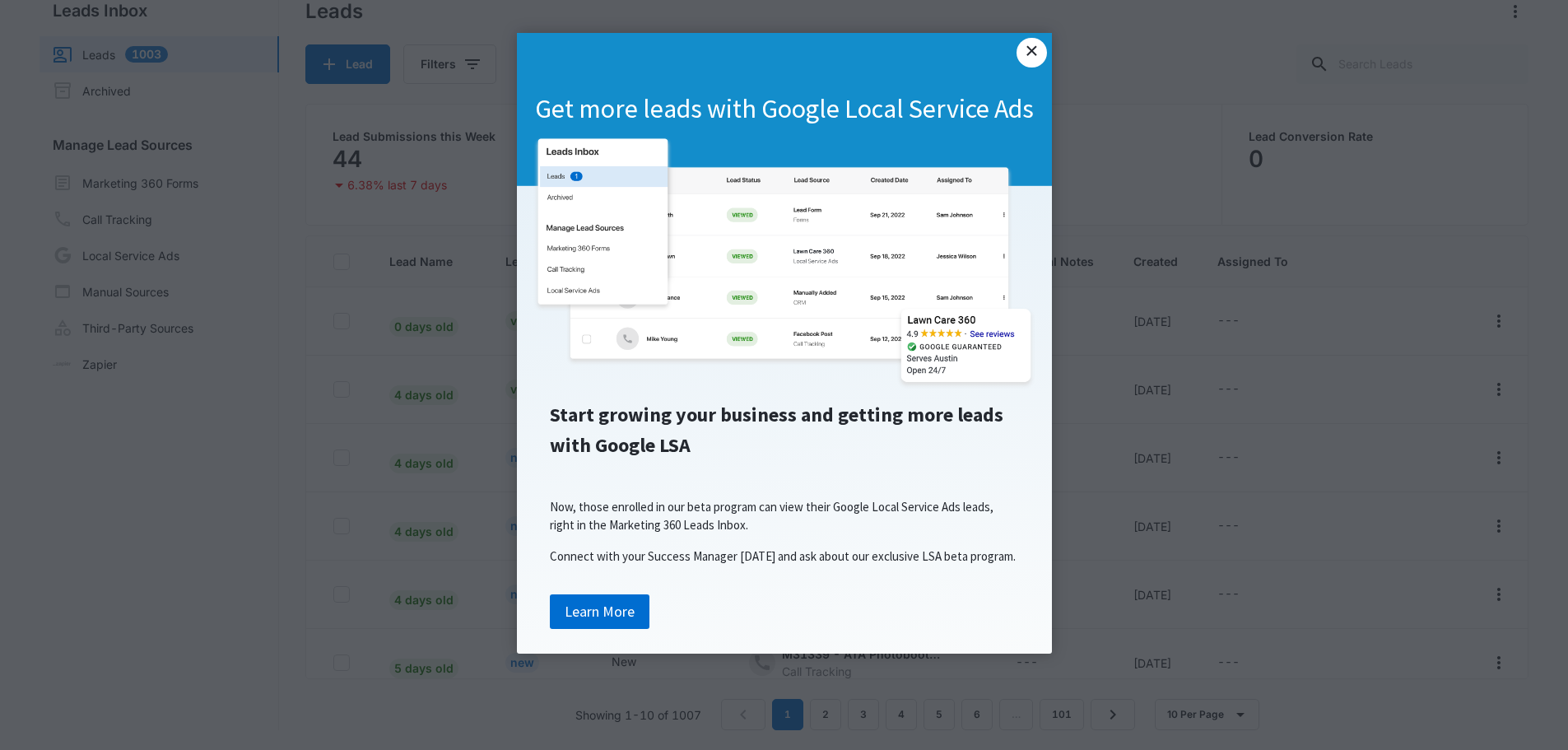
click at [1028, 48] on link "×" at bounding box center [1030, 52] width 29 height 29
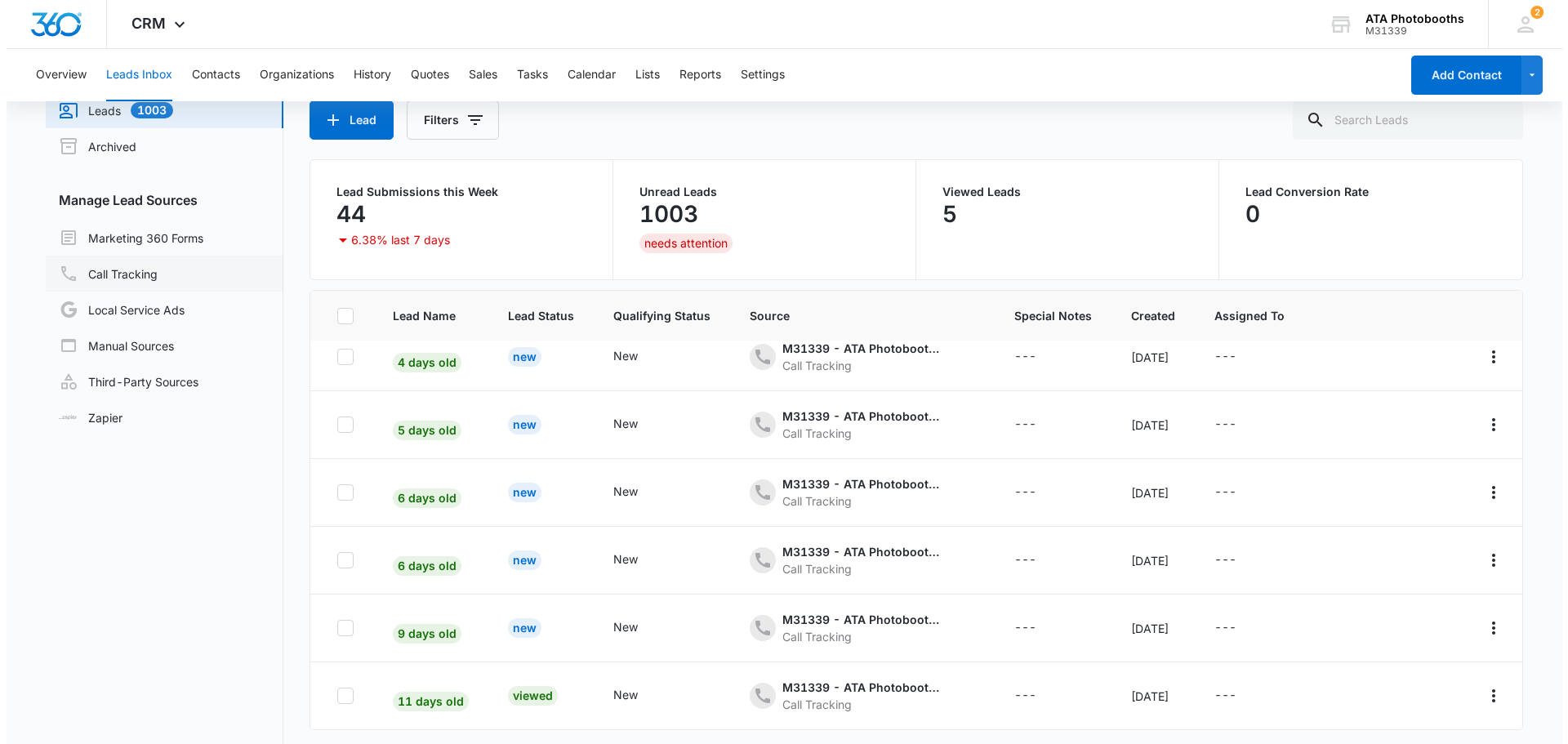
scroll to position [0, 0]
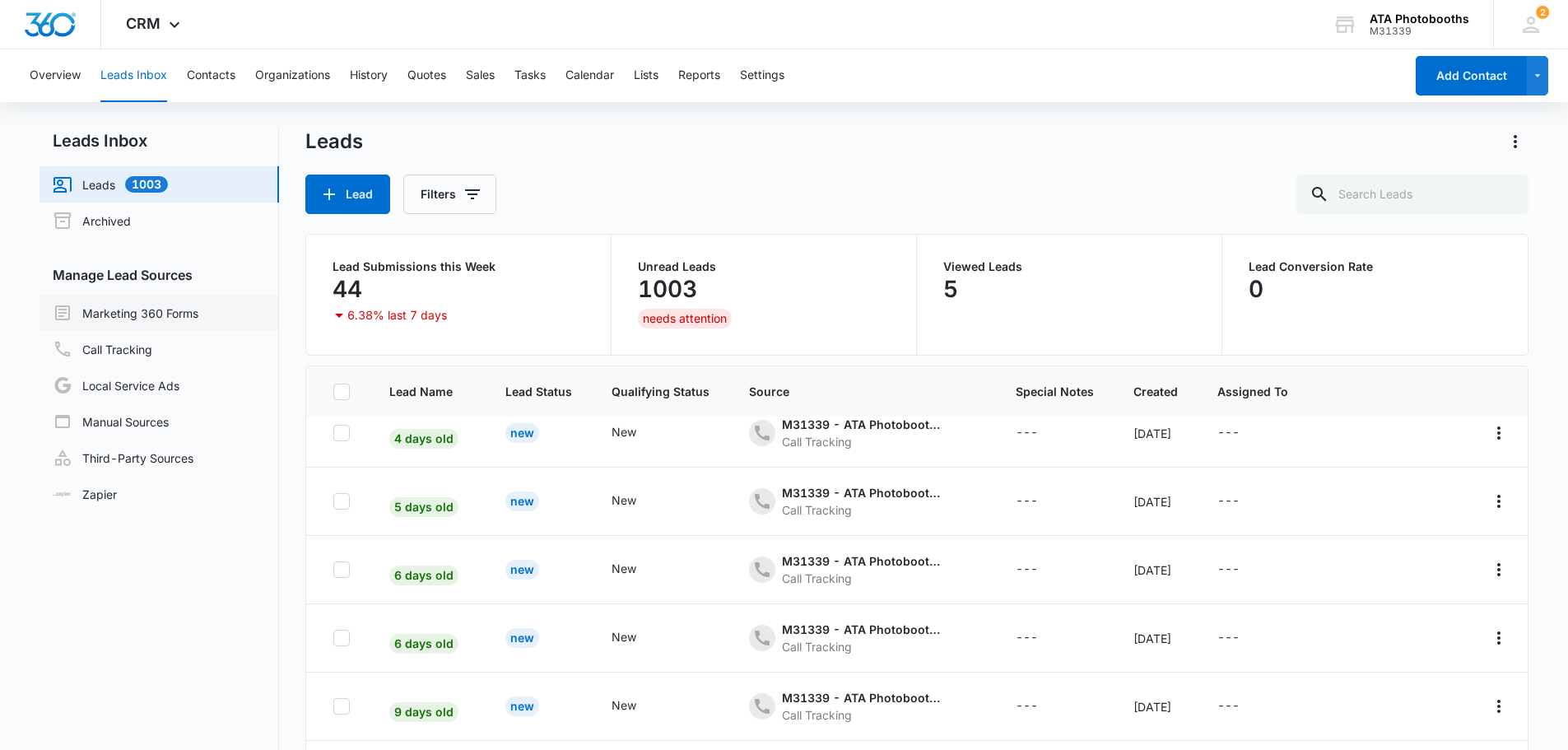
click at [150, 312] on link "Marketing 360 Forms" at bounding box center [125, 312] width 146 height 20
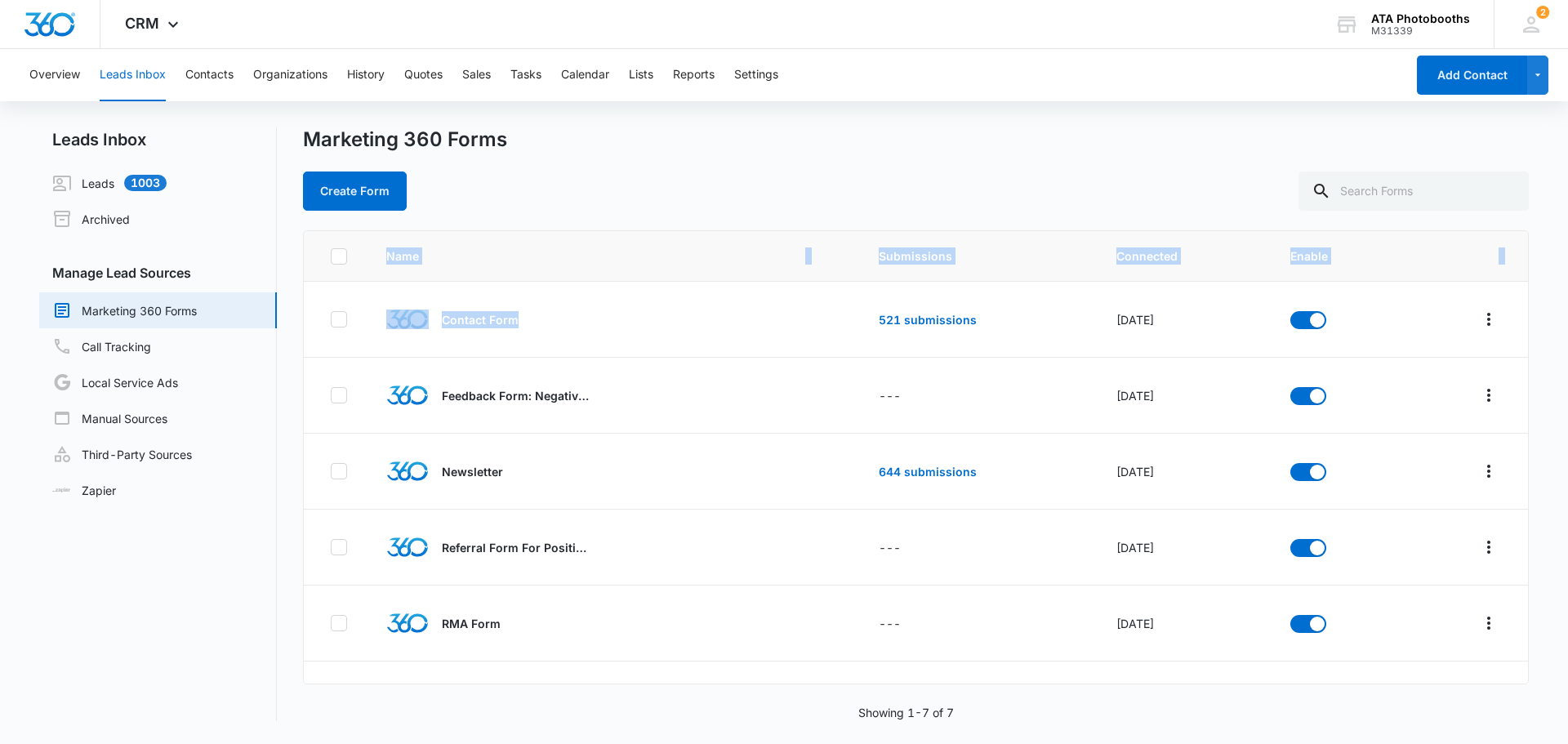
drag, startPoint x: 743, startPoint y: 311, endPoint x: 1664, endPoint y: 515, distance: 943.3
click at [1567, 515] on html "CRM Apps Reputation Forms CRM Email Social Scheduling Content Ads Intelligence …" at bounding box center [784, 372] width 1568 height 744
click at [711, 206] on div "Create Form" at bounding box center [916, 191] width 1226 height 39
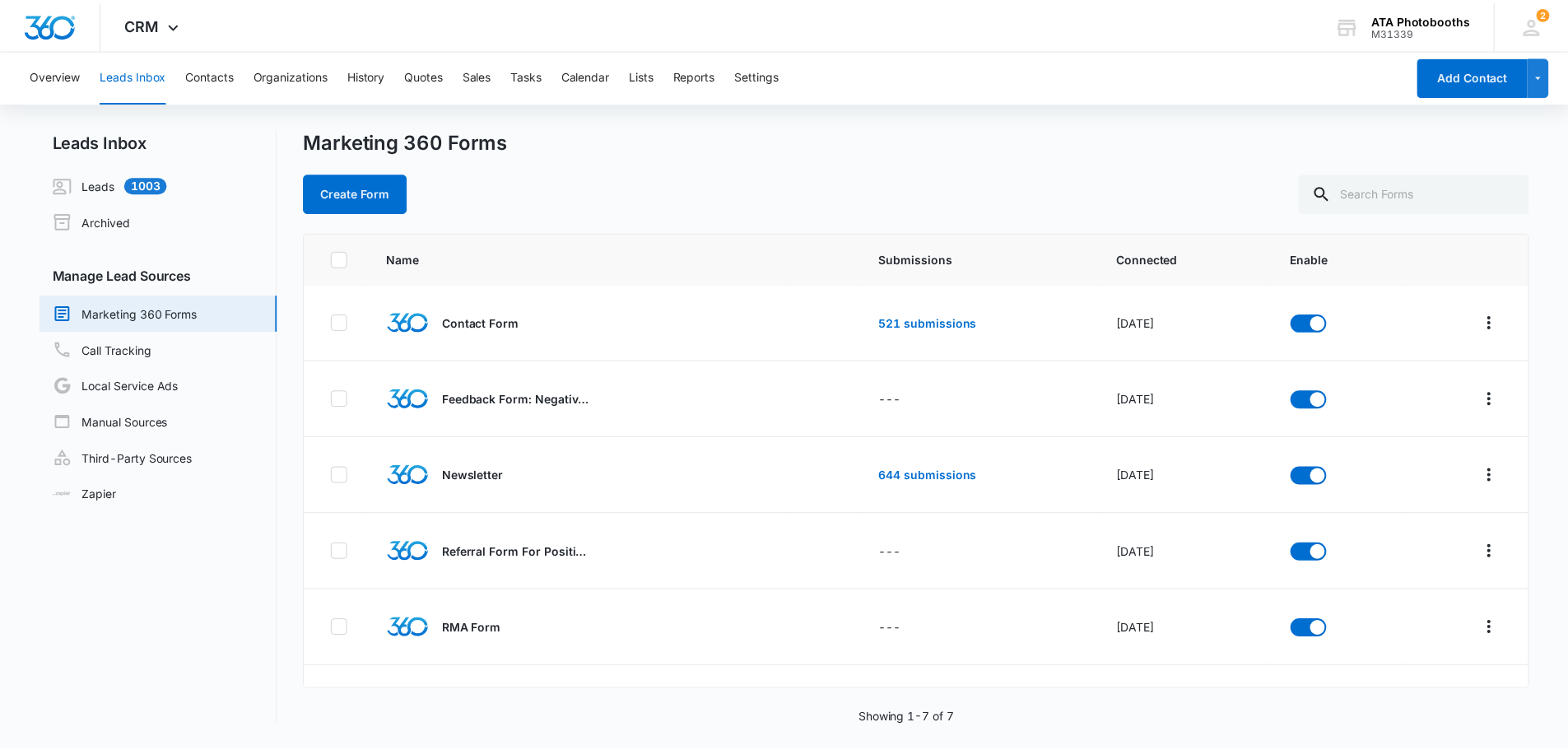
scroll to position [10, 0]
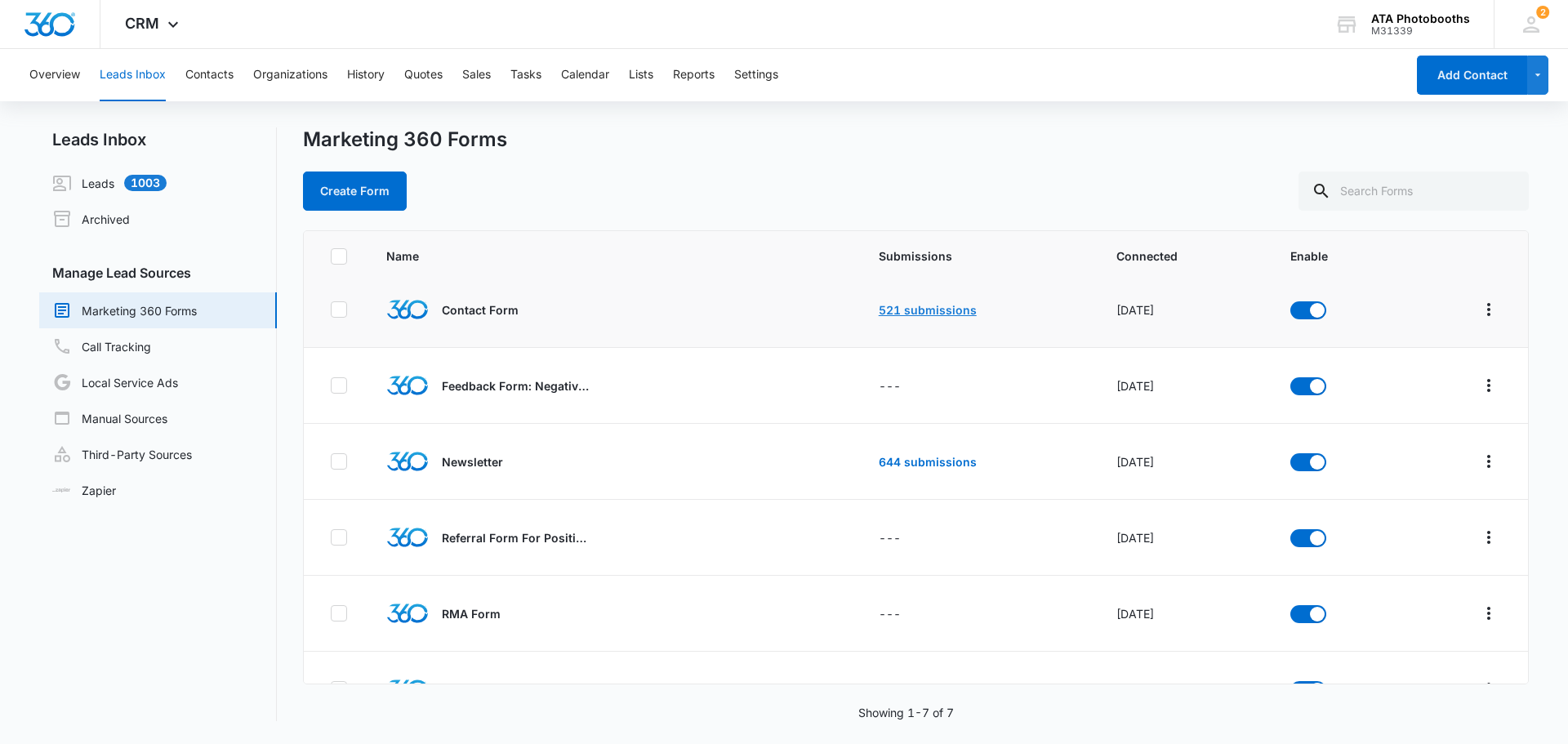
click at [889, 310] on link "521 submissions" at bounding box center [928, 310] width 98 height 14
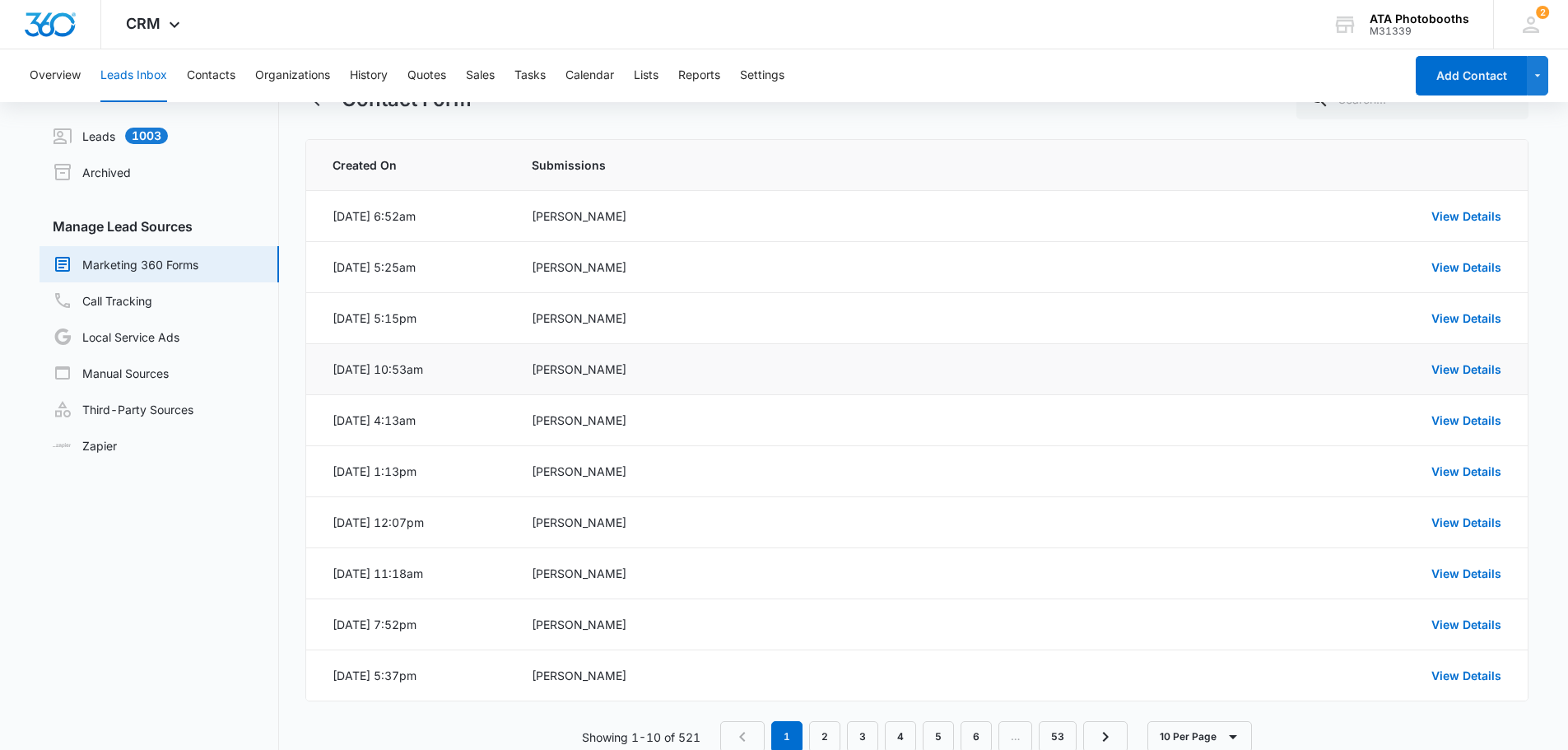
scroll to position [8, 0]
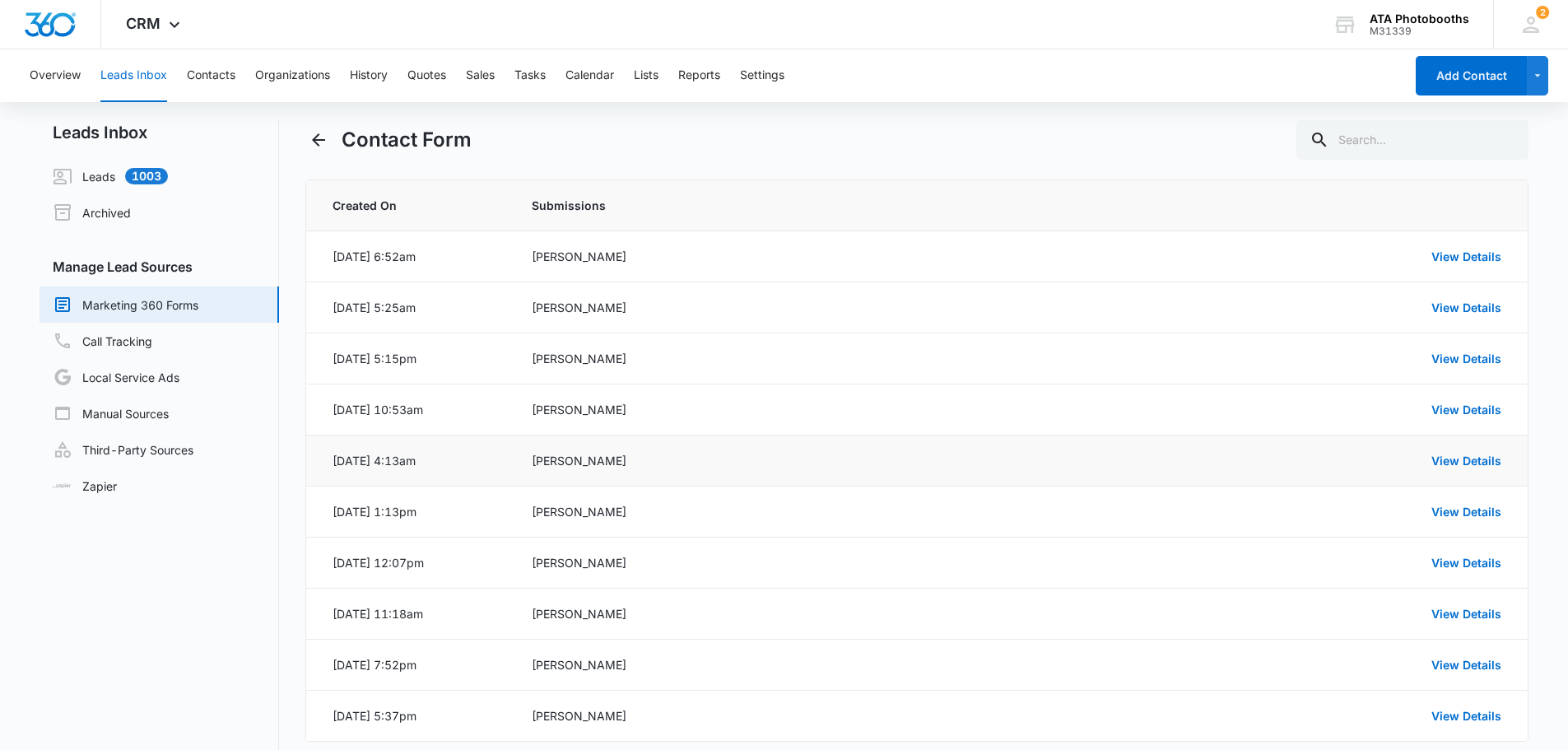
click at [1468, 468] on div "View Details" at bounding box center [1289, 460] width 426 height 17
click at [1467, 460] on link "View Details" at bounding box center [1466, 461] width 70 height 14
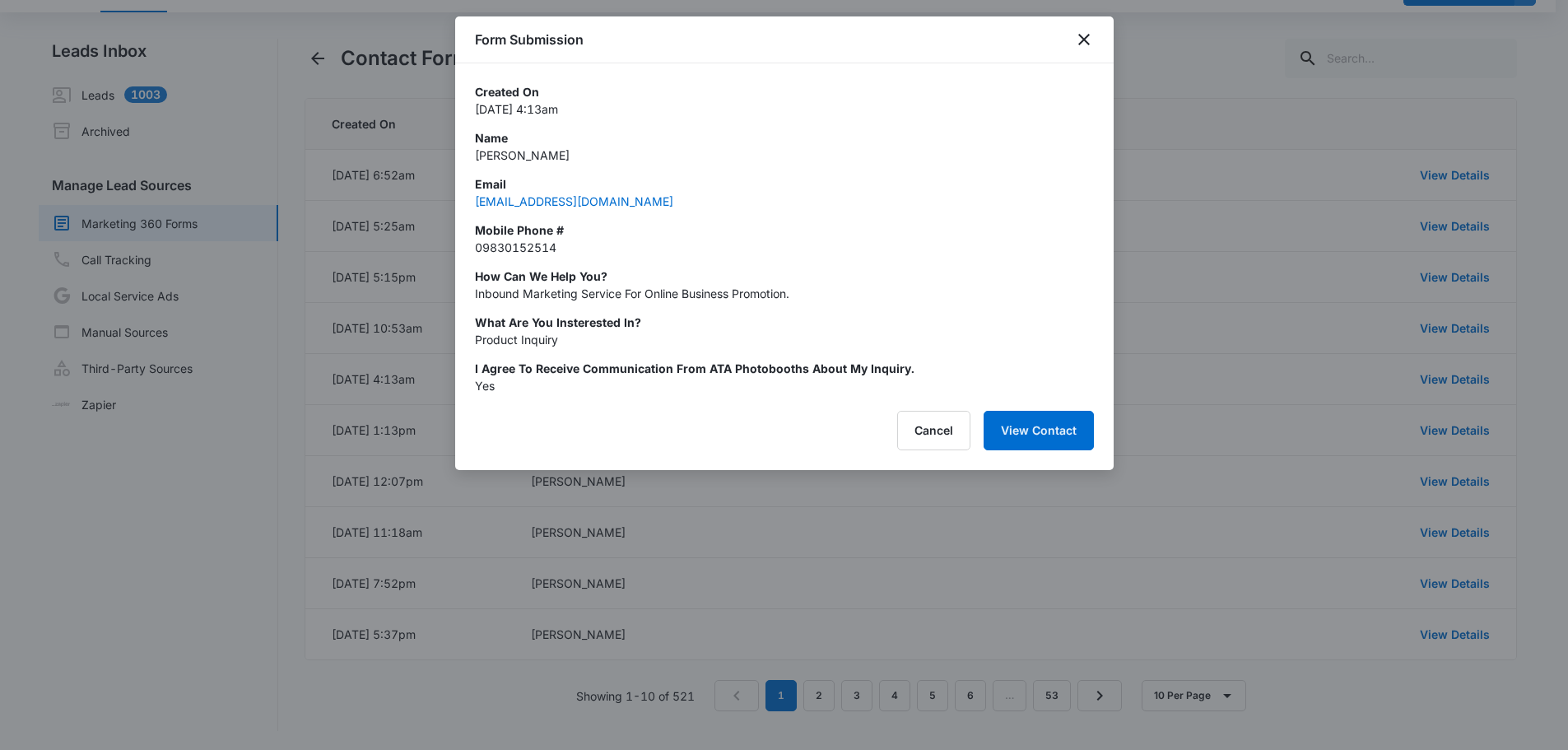
scroll to position [90, 0]
click at [1043, 428] on button "View Contact" at bounding box center [1038, 430] width 111 height 39
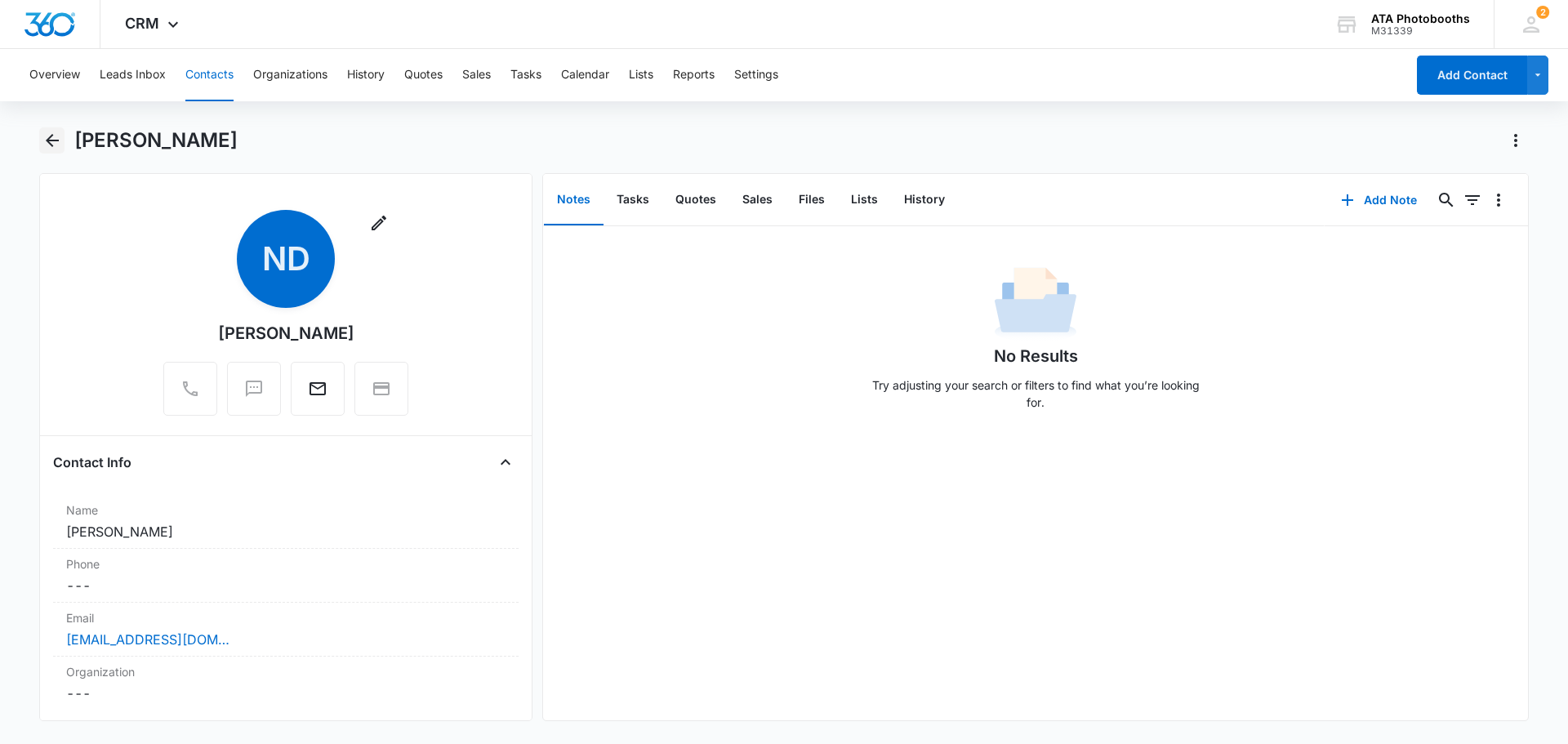
click at [47, 141] on icon "Back" at bounding box center [52, 140] width 13 height 13
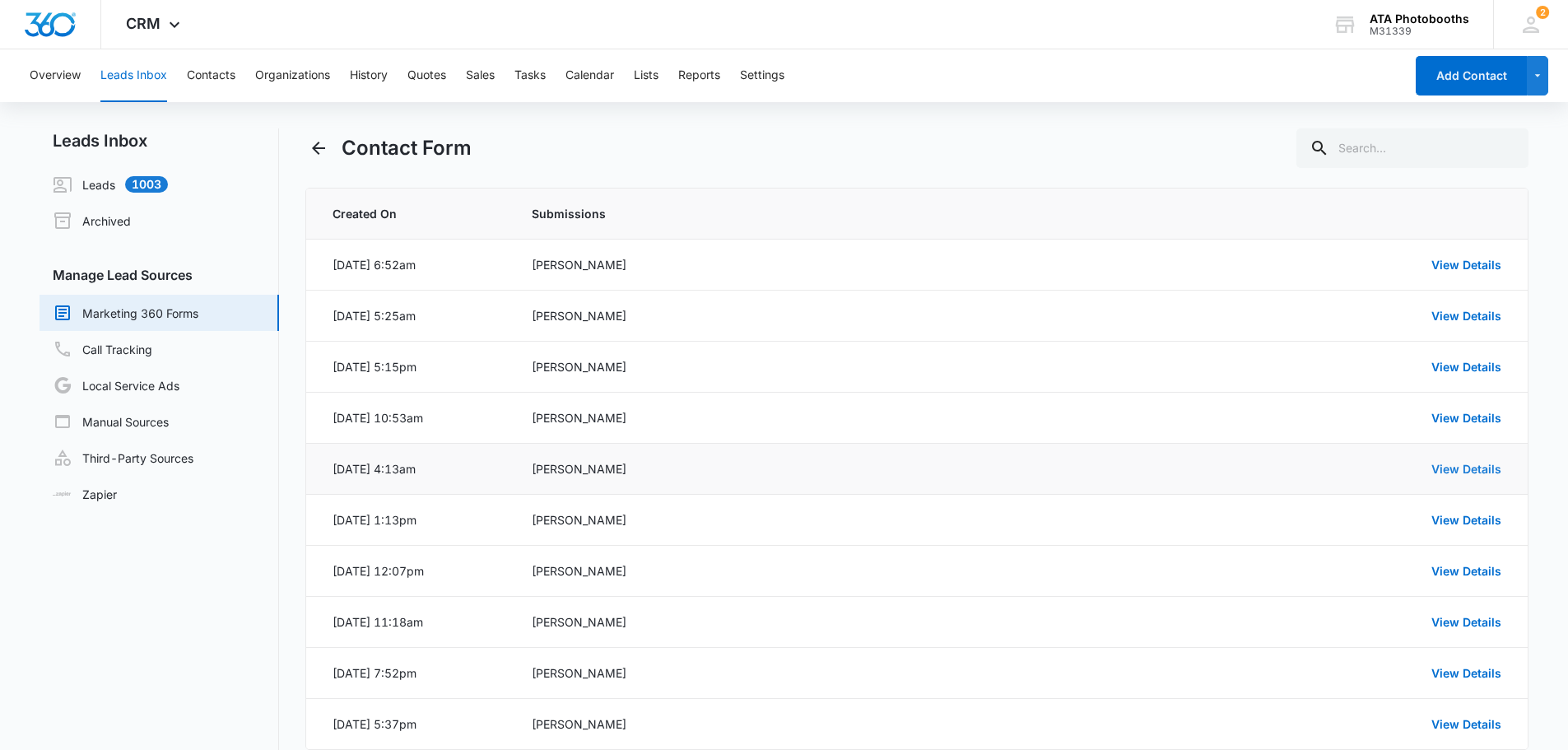
click at [1493, 472] on link "View Details" at bounding box center [1466, 469] width 70 height 14
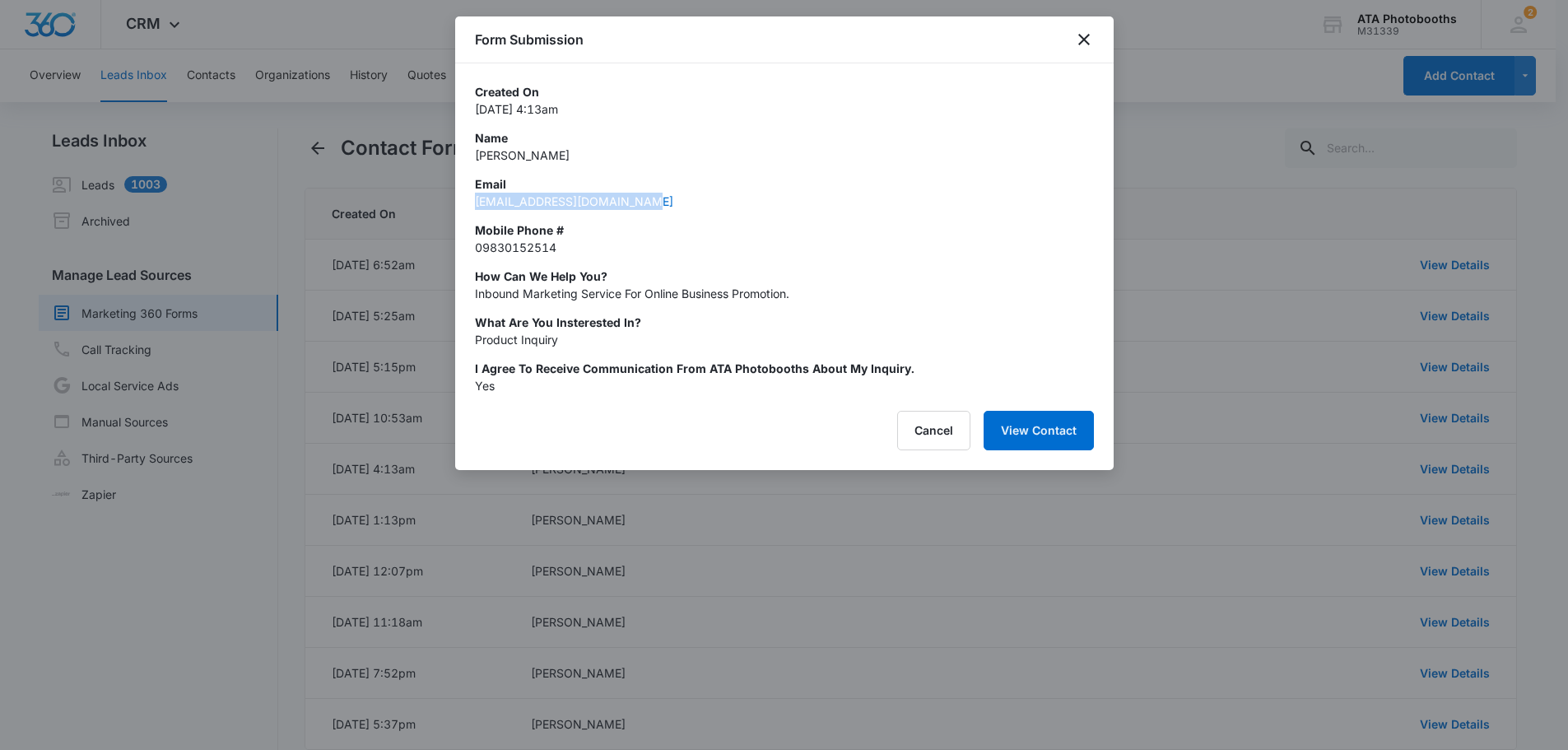
drag, startPoint x: 655, startPoint y: 205, endPoint x: 469, endPoint y: 202, distance: 186.0
click at [469, 202] on div "Created On [DATE] 4:13am Name [PERSON_NAME] Email [EMAIL_ADDRESS][DOMAIN_NAME] …" at bounding box center [784, 229] width 658 height 331
drag, startPoint x: 488, startPoint y: 205, endPoint x: 938, endPoint y: 149, distance: 453.5
click at [942, 151] on p "[PERSON_NAME]" at bounding box center [784, 154] width 619 height 17
click at [514, 153] on p "[PERSON_NAME]" at bounding box center [784, 154] width 619 height 17
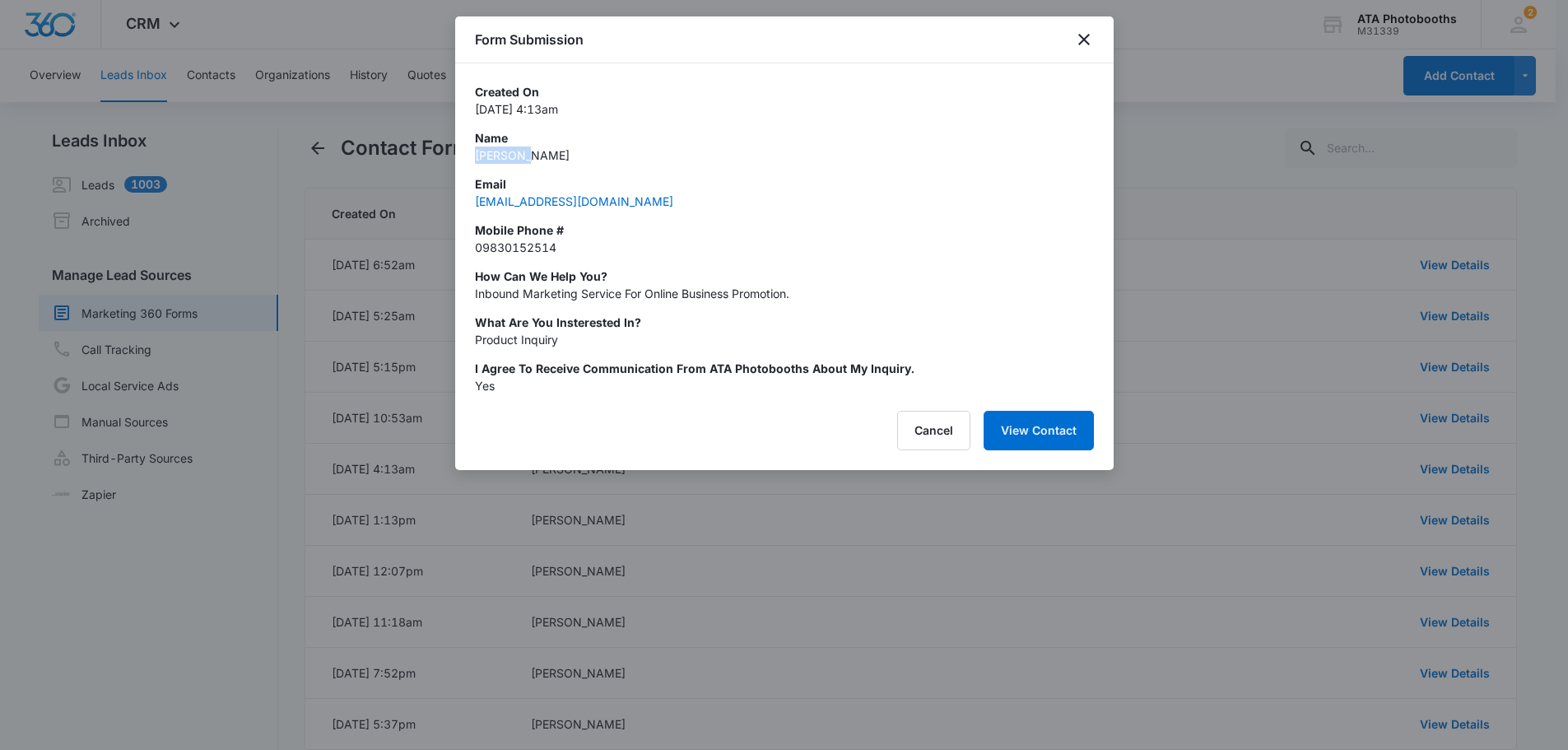
click at [514, 153] on p "[PERSON_NAME]" at bounding box center [784, 154] width 619 height 17
click at [515, 153] on p "[PERSON_NAME]" at bounding box center [784, 154] width 619 height 17
copy p "[PERSON_NAME]"
click at [1087, 46] on icon "close" at bounding box center [1084, 39] width 20 height 20
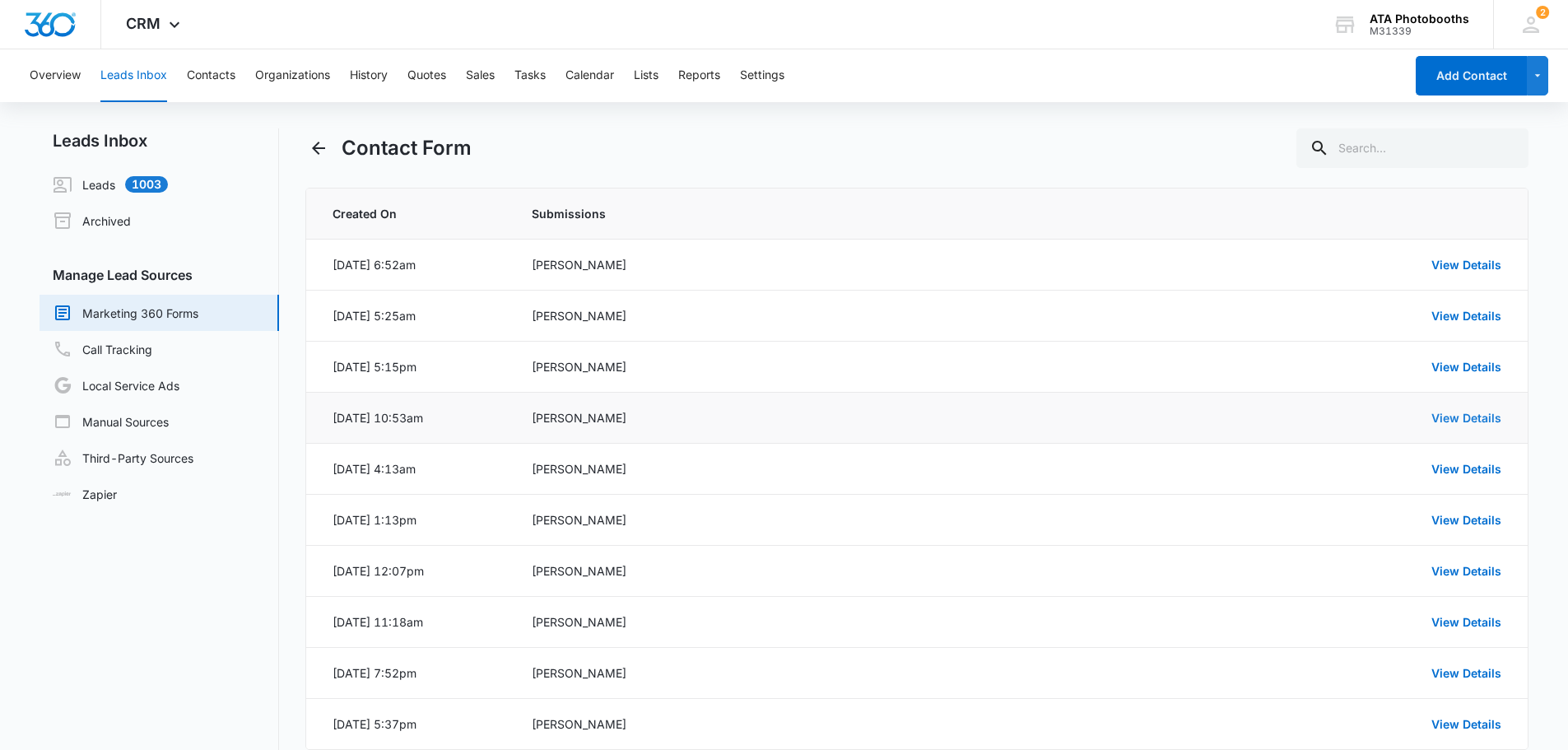
click at [1459, 419] on link "View Details" at bounding box center [1466, 418] width 70 height 14
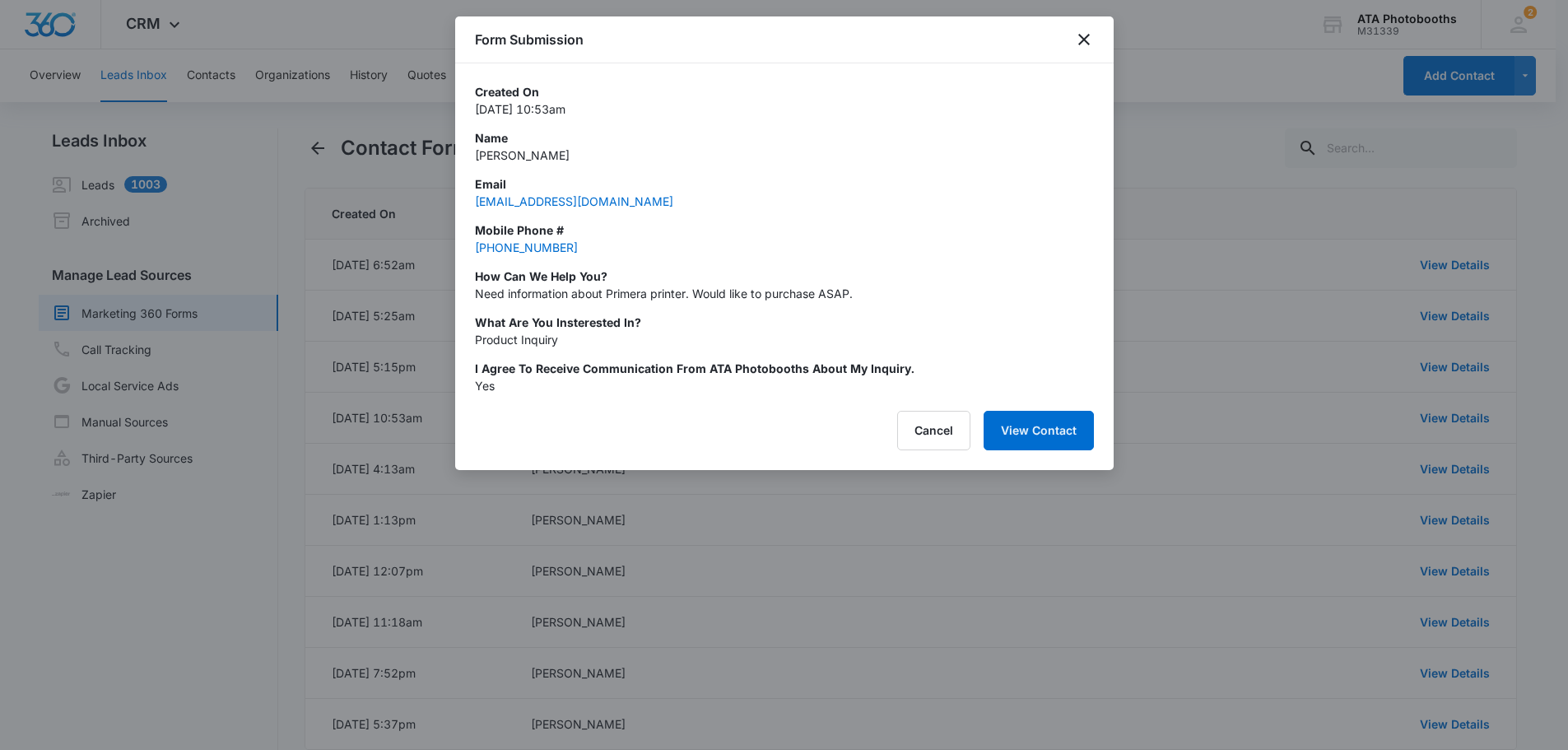
click at [494, 151] on p "[PERSON_NAME]" at bounding box center [784, 154] width 619 height 17
click at [887, 356] on div "Created On [DATE] 10:53am Name [PERSON_NAME] Email [EMAIL_ADDRESS][DOMAIN_NAME]…" at bounding box center [784, 238] width 619 height 311
click at [770, 327] on p "What are you insterested in?" at bounding box center [784, 321] width 619 height 17
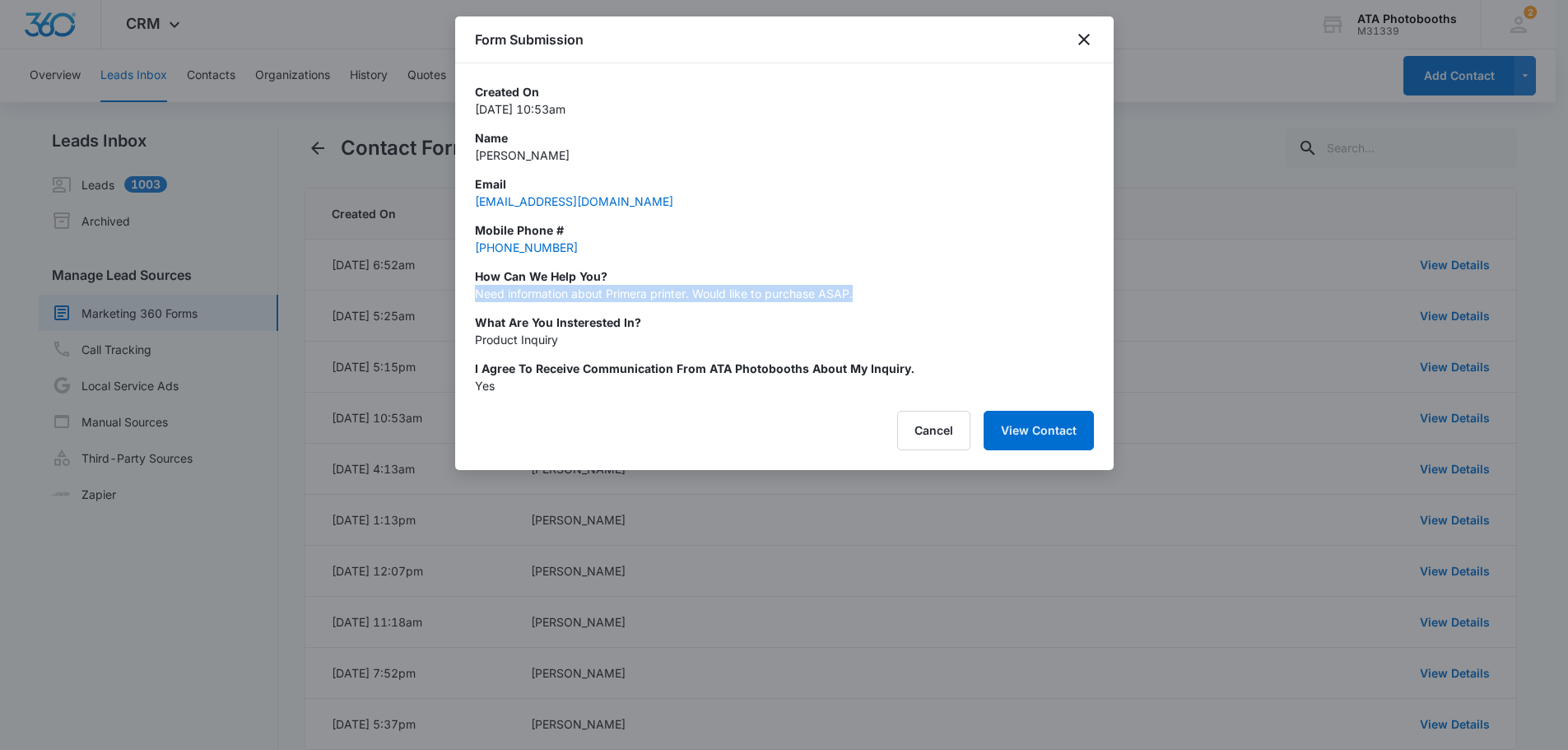
drag, startPoint x: 860, startPoint y: 290, endPoint x: 477, endPoint y: 299, distance: 383.1
click at [477, 299] on p "Need information about Primera printer. Would like to purchase ASAP." at bounding box center [784, 293] width 619 height 17
copy p "Need information about Primera printer. Would like to purchase ASAP."
click at [663, 215] on div "Created On [DATE] 10:53am Name [PERSON_NAME] Email [EMAIL_ADDRESS][DOMAIN_NAME]…" at bounding box center [784, 238] width 619 height 311
drag, startPoint x: 655, startPoint y: 202, endPoint x: 468, endPoint y: 213, distance: 187.3
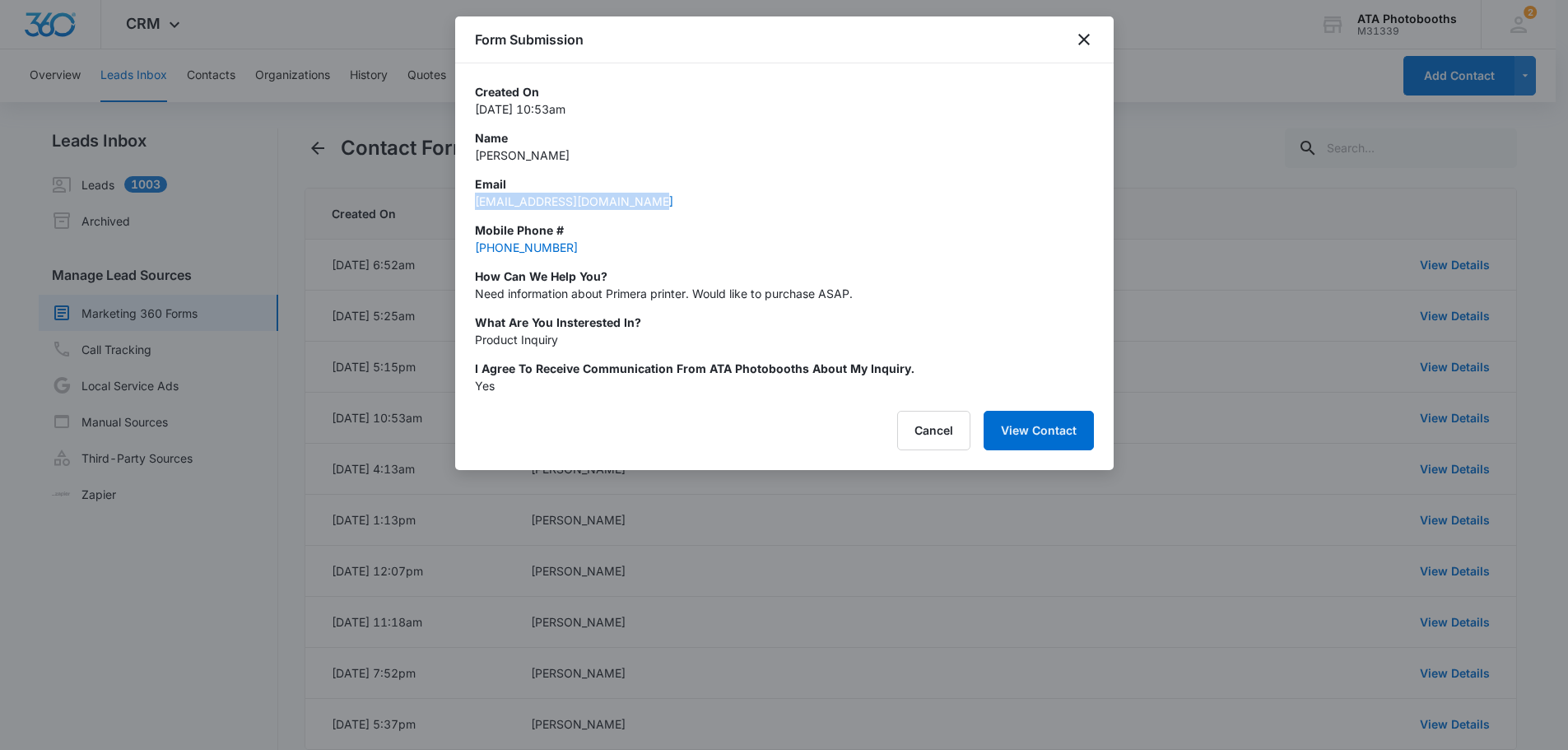
click at [468, 213] on div "Created On [DATE] 10:53am Name [PERSON_NAME] Email [EMAIL_ADDRESS][DOMAIN_NAME]…" at bounding box center [784, 229] width 658 height 331
drag, startPoint x: 501, startPoint y: 192, endPoint x: 738, endPoint y: 189, distance: 237.0
click at [780, 162] on p "[PERSON_NAME]" at bounding box center [784, 154] width 619 height 17
drag, startPoint x: 646, startPoint y: 204, endPoint x: 475, endPoint y: 209, distance: 171.1
click at [475, 209] on div "Email [EMAIL_ADDRESS][DOMAIN_NAME]" at bounding box center [784, 192] width 619 height 35
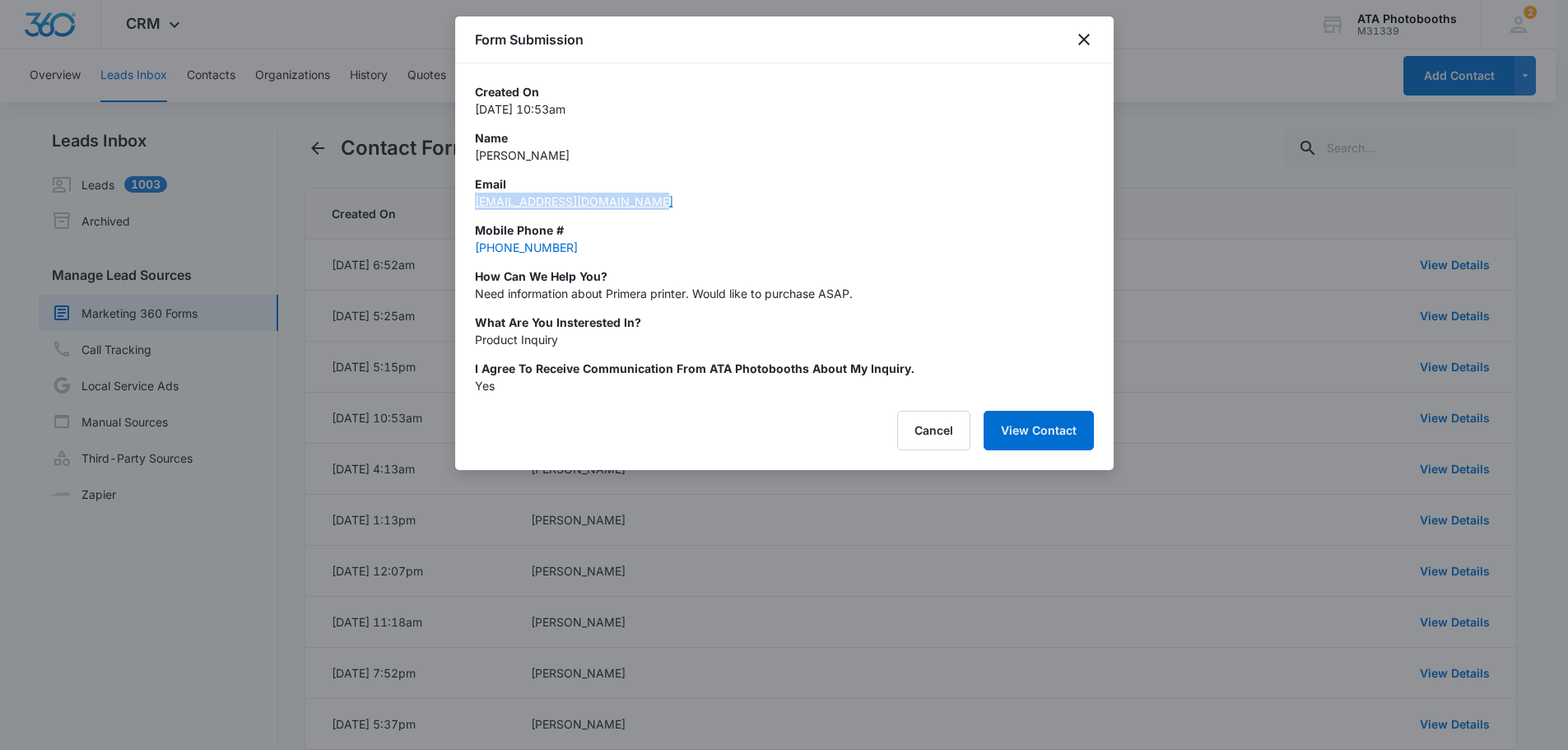
copy link "[EMAIL_ADDRESS][DOMAIN_NAME]"
click at [553, 142] on p "Name" at bounding box center [784, 138] width 619 height 17
click at [548, 155] on p "[PERSON_NAME]" at bounding box center [784, 154] width 619 height 17
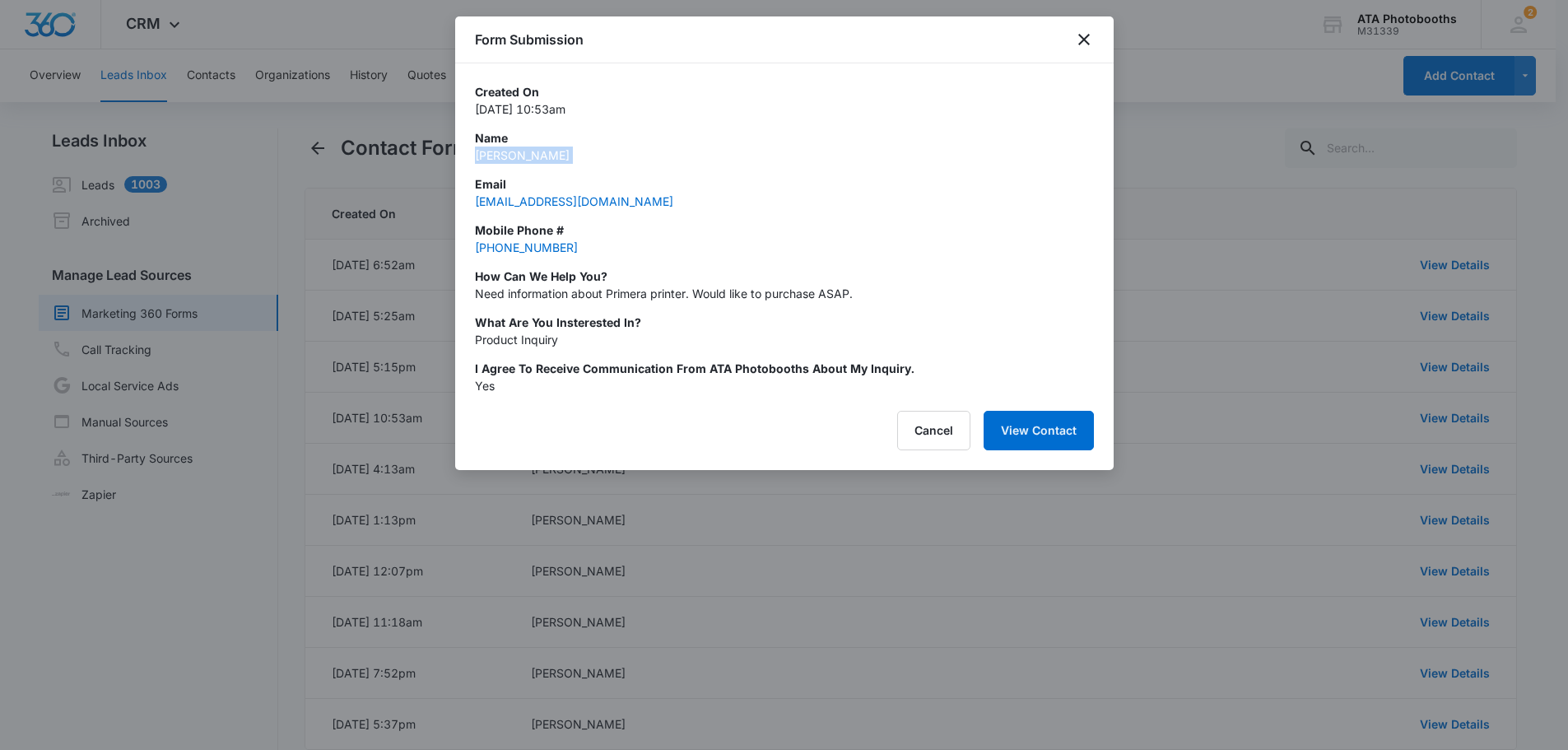
copy p "[PERSON_NAME]"
drag, startPoint x: 679, startPoint y: 202, endPoint x: 472, endPoint y: 205, distance: 207.0
click at [472, 205] on div "Created On [DATE] 10:53am Name [PERSON_NAME] Email [EMAIL_ADDRESS][DOMAIN_NAME]…" at bounding box center [784, 229] width 658 height 331
copy link "[EMAIL_ADDRESS][DOMAIN_NAME]"
drag, startPoint x: 516, startPoint y: 154, endPoint x: 464, endPoint y: 153, distance: 52.0
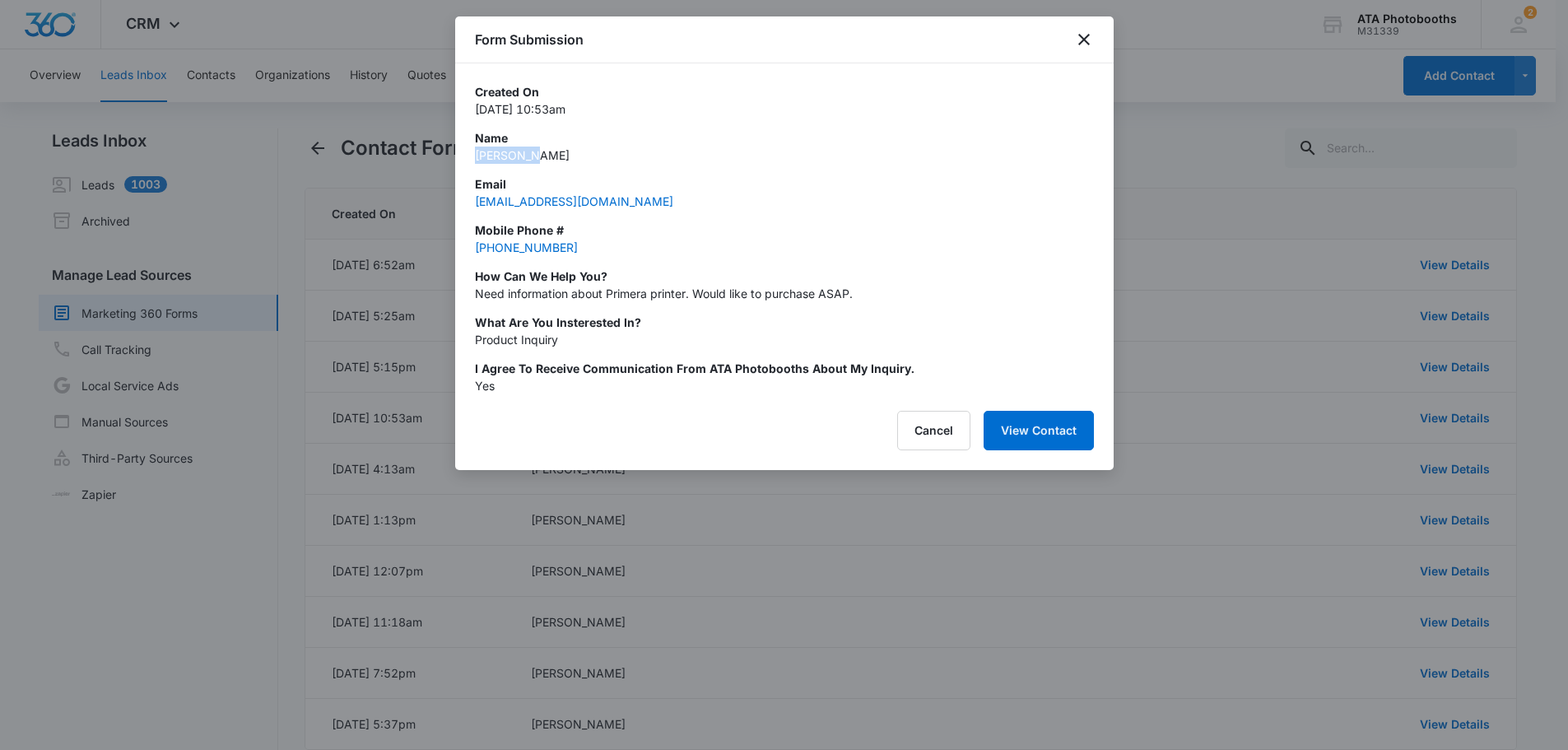
click at [464, 153] on div "Created On [DATE] 10:53am Name [PERSON_NAME] Email [EMAIL_ADDRESS][DOMAIN_NAME]…" at bounding box center [784, 229] width 658 height 331
copy p "[PERSON_NAME]"
